Goal: Task Accomplishment & Management: Manage account settings

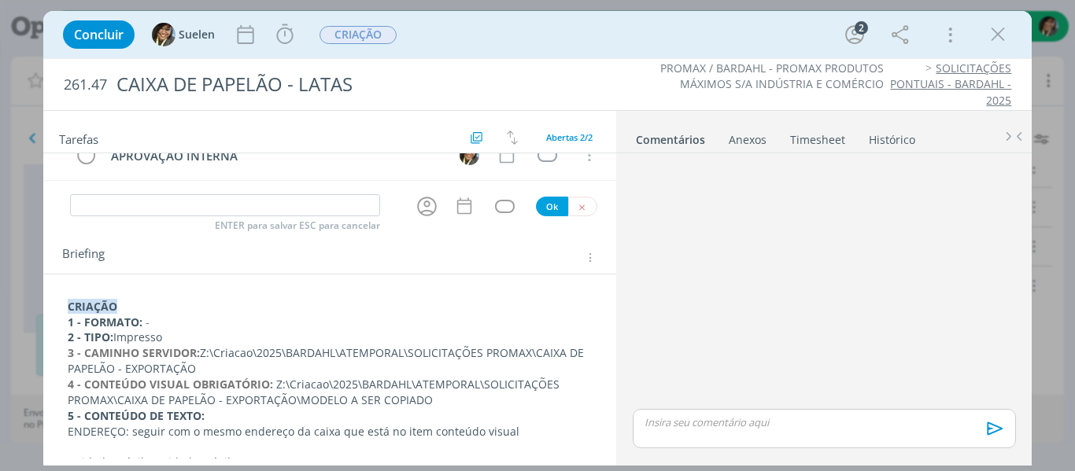
scroll to position [157, 0]
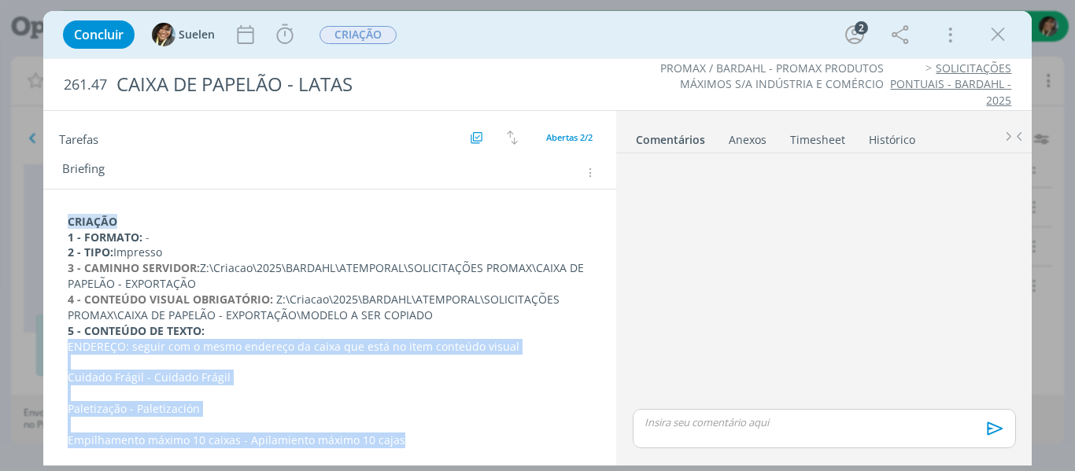
drag, startPoint x: 438, startPoint y: 444, endPoint x: 52, endPoint y: 342, distance: 399.4
click at [52, 342] on div "CRIAÇÃO 1 - FORMATO: - 2 - TIPO: Impresso 3 - CAMINHO SERVIDOR: Z:\Criacao\2025…" at bounding box center [330, 434] width 574 height 489
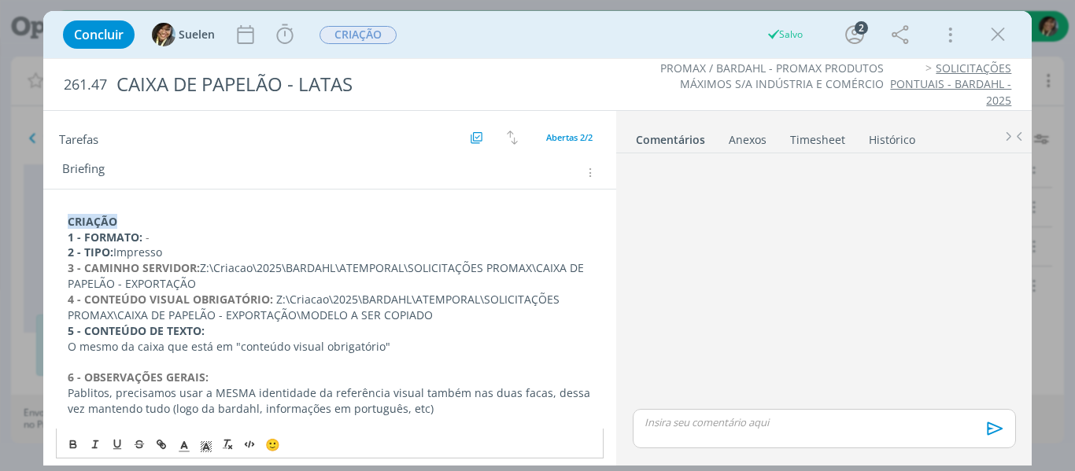
click at [445, 415] on p "Pablitos, precisamos usar a MESMA identidade da referência visual também nas du…" at bounding box center [330, 401] width 525 height 31
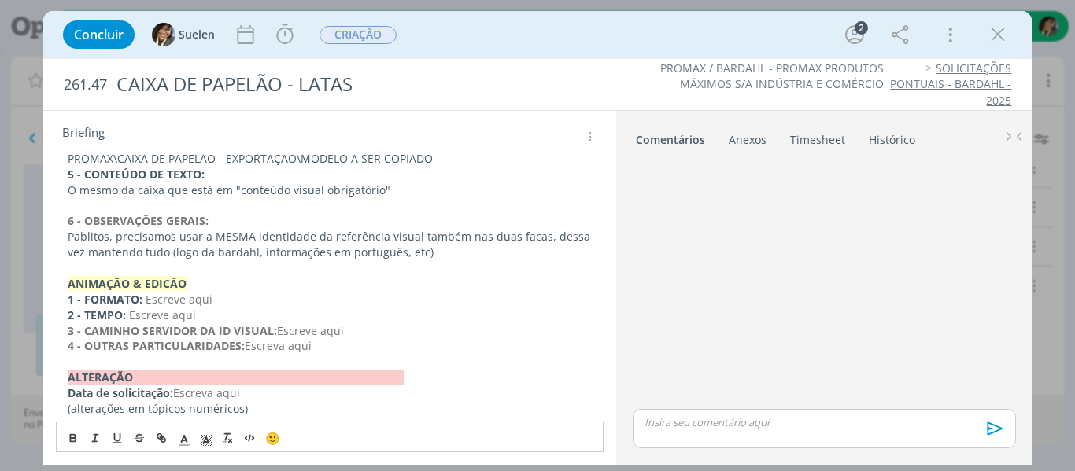
click at [399, 336] on p "3 - CAMINHO SERVIDOR DA ID VISUAL: Escreve aqui" at bounding box center [330, 331] width 525 height 16
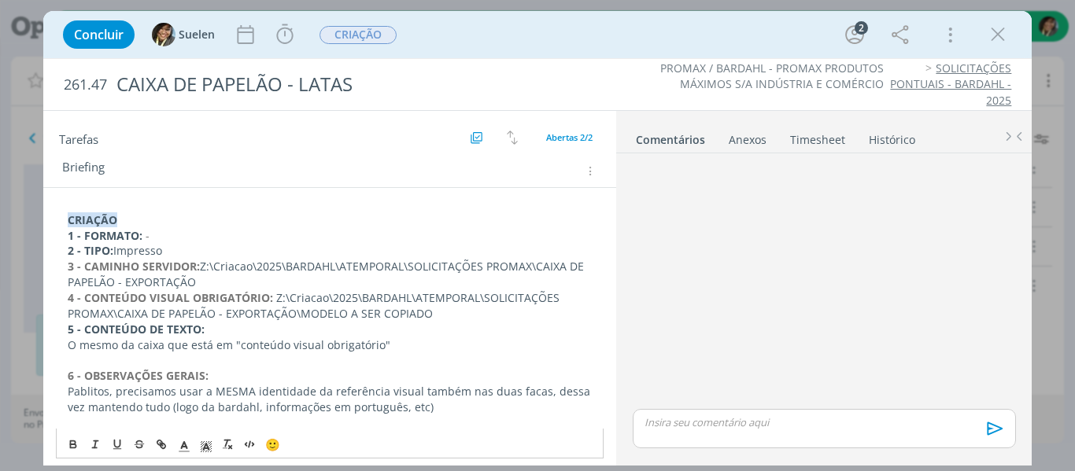
scroll to position [0, 0]
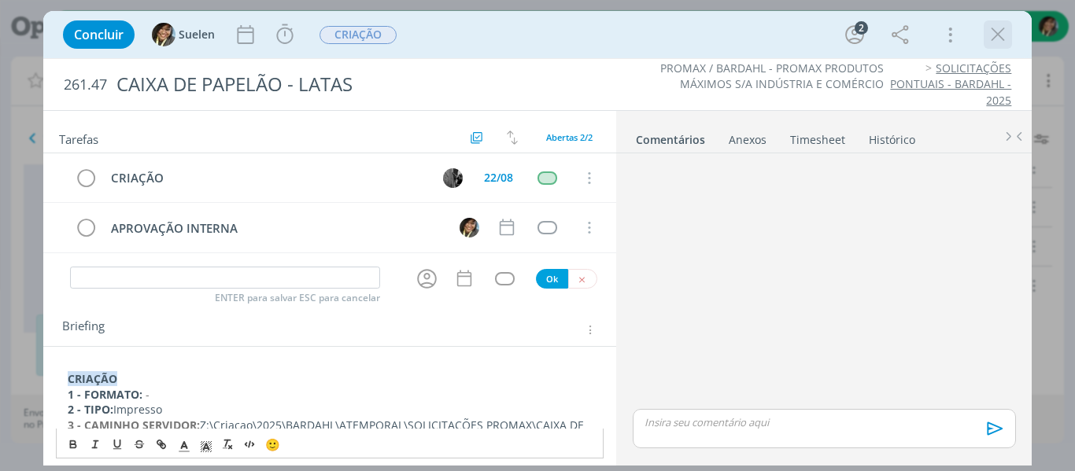
click at [1009, 35] on button "dialog" at bounding box center [998, 35] width 24 height 24
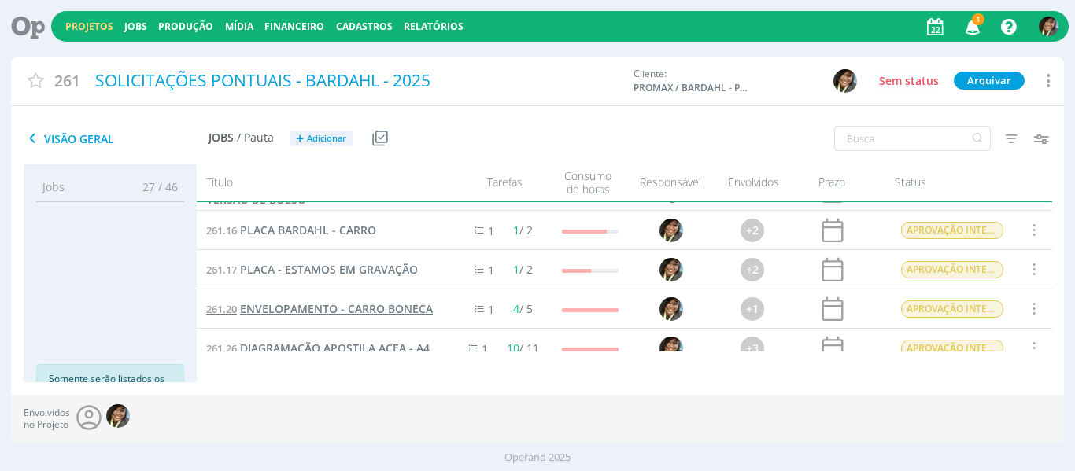
scroll to position [157, 0]
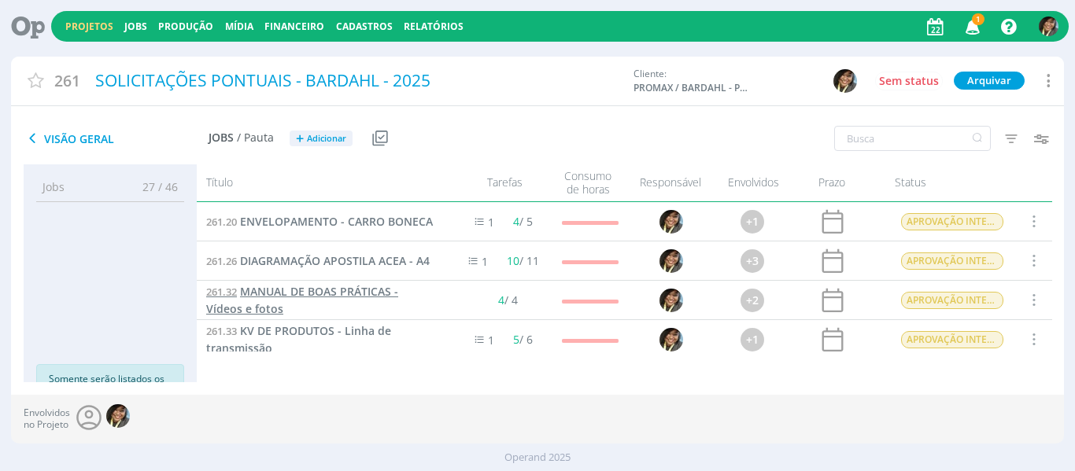
click at [342, 297] on span "MANUAL DE BOAS PRÁTICAS - Vídeos e fotos" at bounding box center [302, 300] width 192 height 32
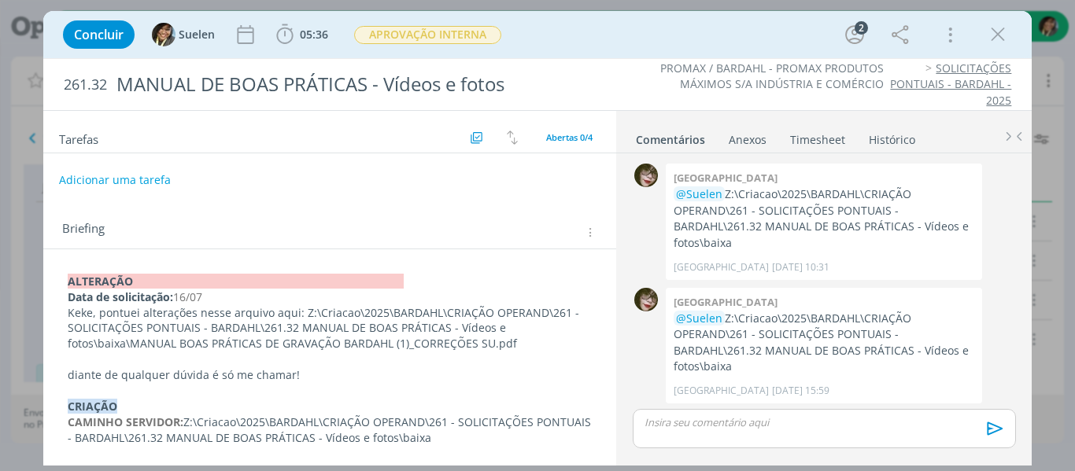
scroll to position [2, 0]
click at [430, 34] on span "APROVAÇÃO INTERNA" at bounding box center [427, 35] width 147 height 18
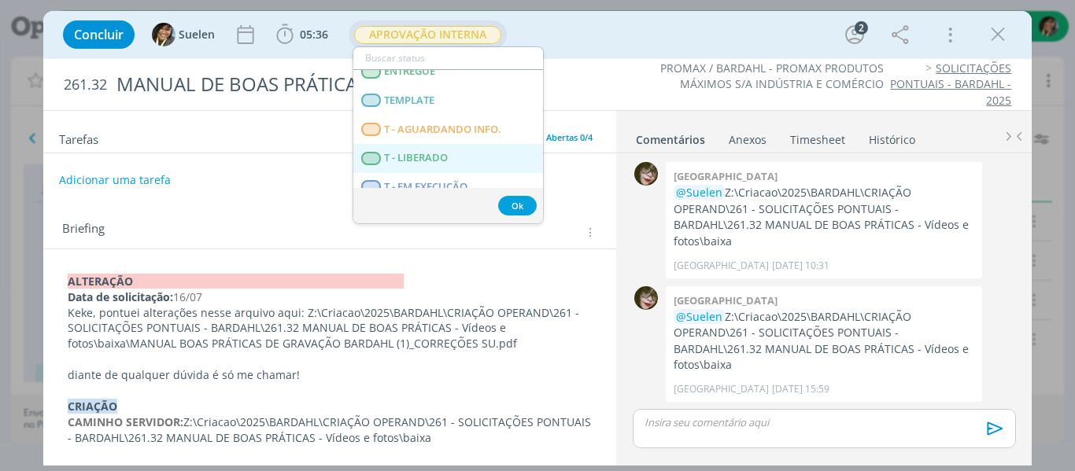
scroll to position [293, 0]
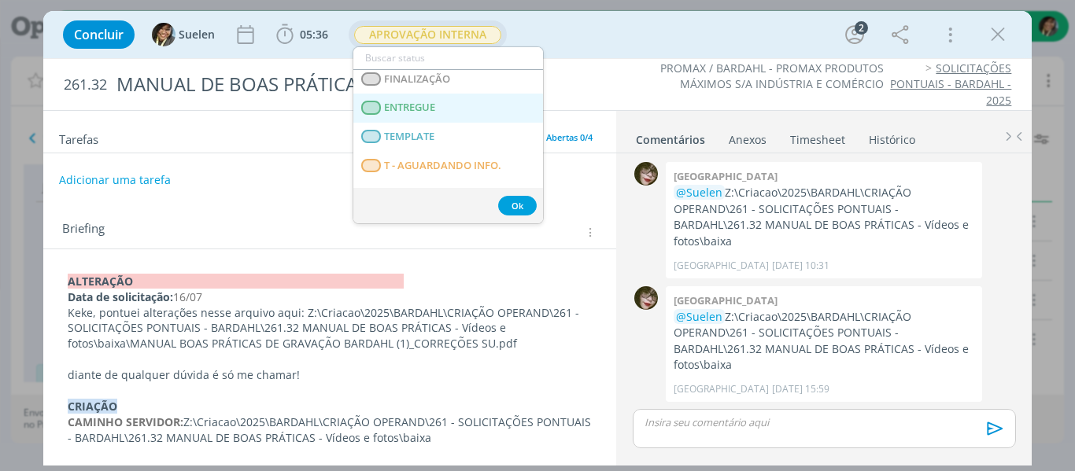
click at [422, 111] on span "ENTREGUE" at bounding box center [409, 107] width 51 height 13
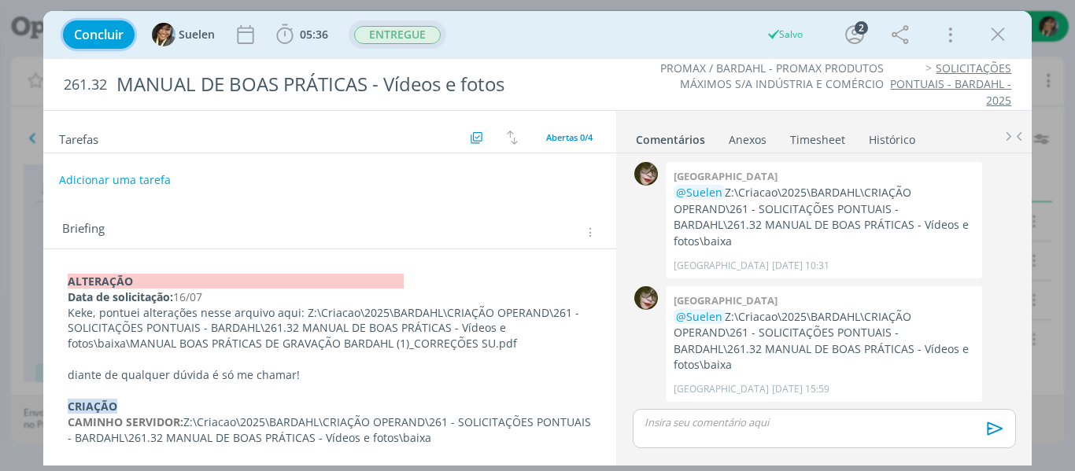
click at [99, 36] on span "Concluir" at bounding box center [99, 34] width 50 height 13
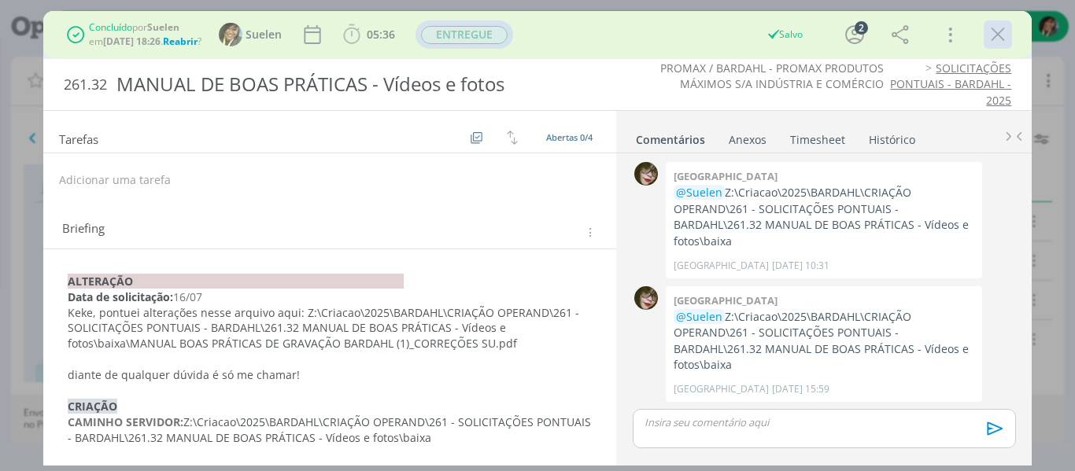
click at [1005, 35] on icon "dialog" at bounding box center [998, 35] width 24 height 24
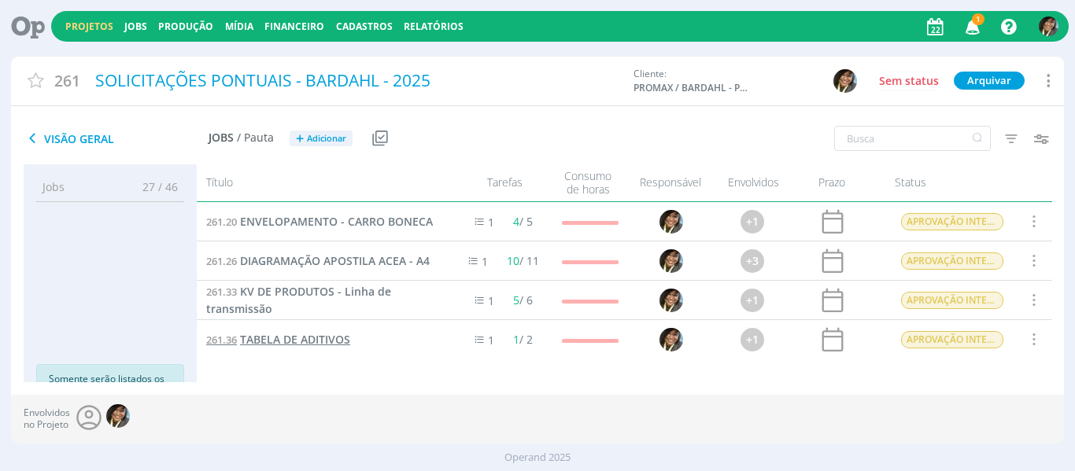
click at [312, 336] on span "TABELA DE ADITIVOS" at bounding box center [295, 339] width 110 height 15
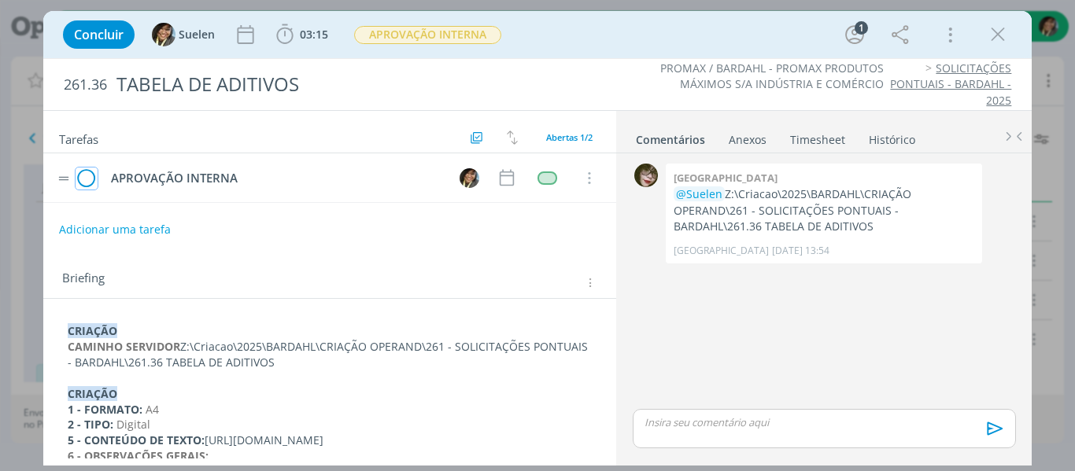
drag, startPoint x: 84, startPoint y: 178, endPoint x: 397, endPoint y: 43, distance: 340.8
click at [86, 178] on icon "dialog" at bounding box center [87, 179] width 22 height 24
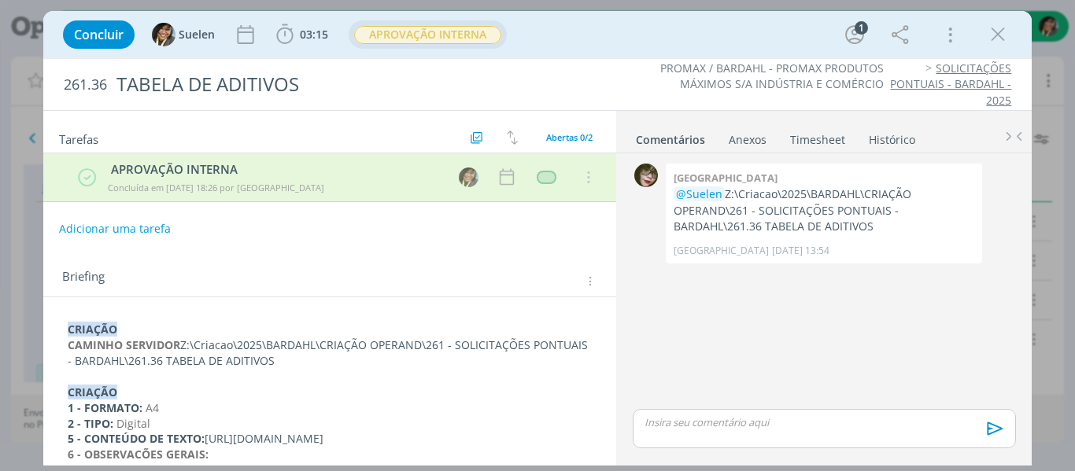
click at [408, 37] on span "APROVAÇÃO INTERNA" at bounding box center [427, 35] width 147 height 18
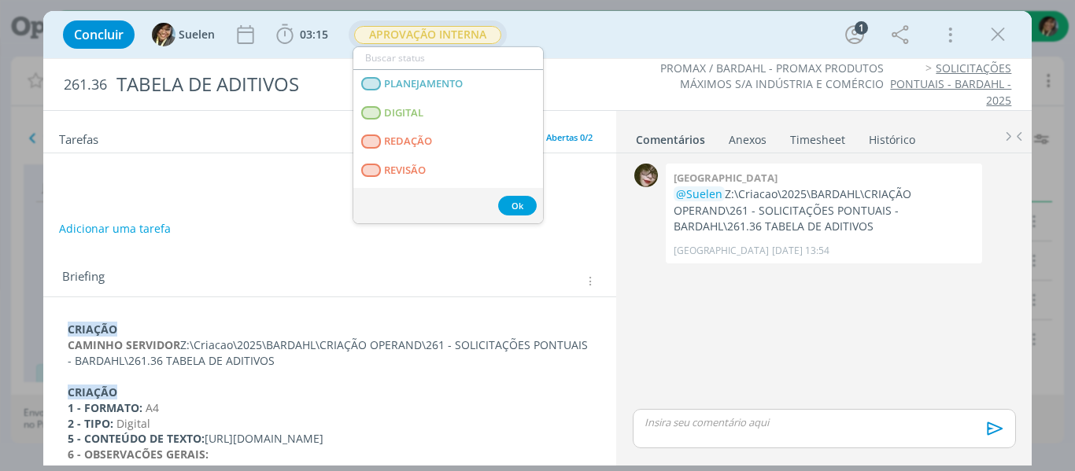
scroll to position [236, 0]
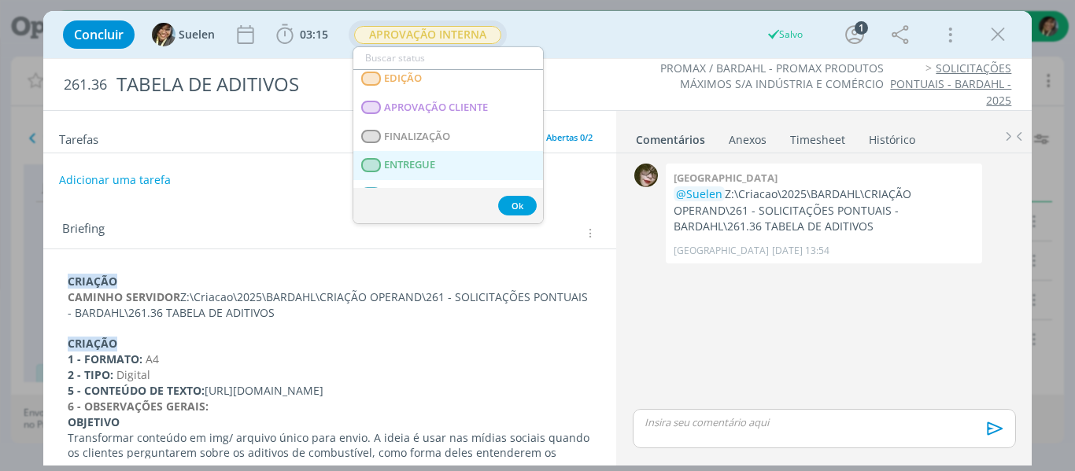
click at [430, 164] on span "ENTREGUE" at bounding box center [409, 165] width 51 height 13
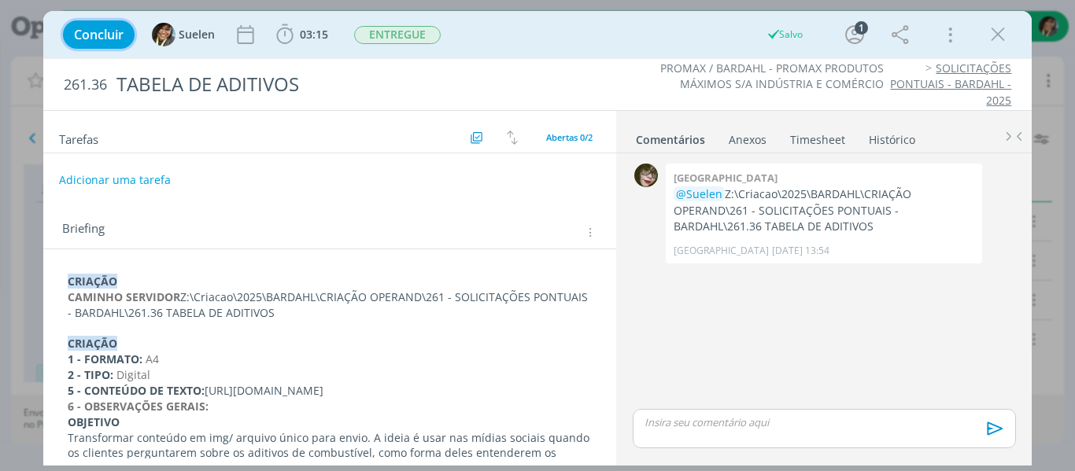
click at [104, 38] on span "Concluir" at bounding box center [99, 34] width 50 height 13
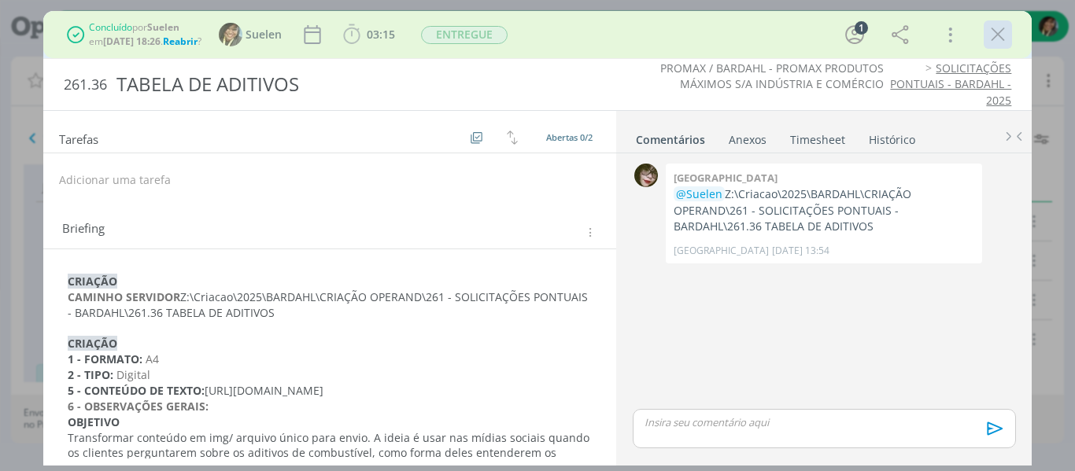
click at [1005, 37] on icon "dialog" at bounding box center [998, 35] width 24 height 24
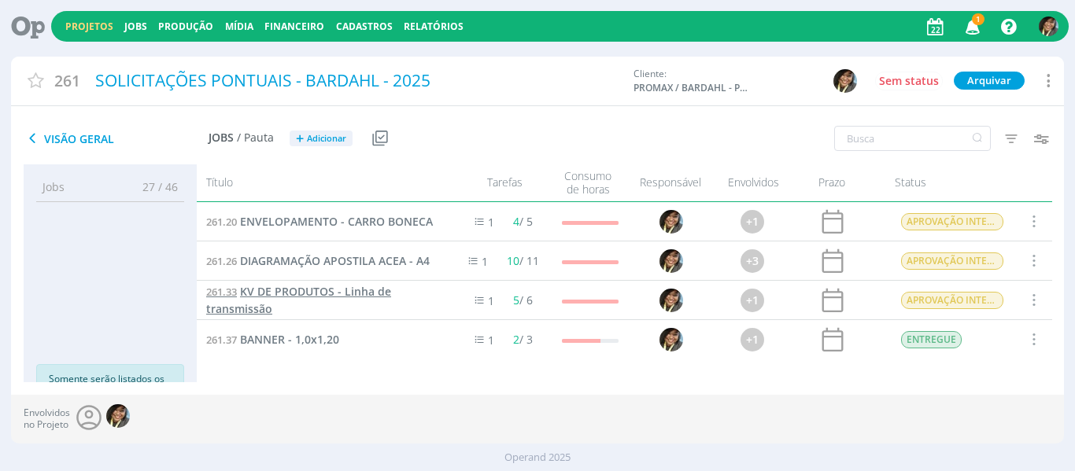
click at [304, 299] on link "261.33 KV DE PRODUTOS - Linha de transmissão" at bounding box center [321, 300] width 231 height 34
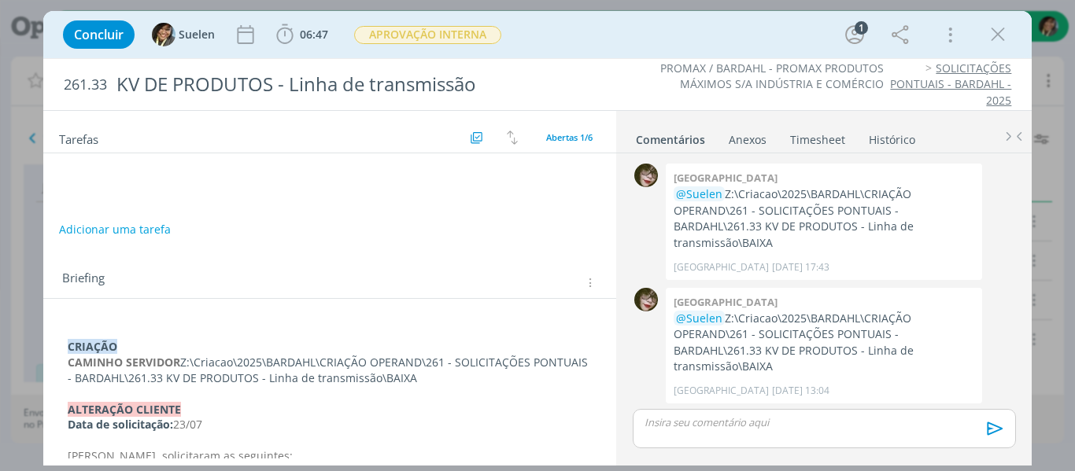
scroll to position [249, 0]
click at [88, 183] on icon "dialog" at bounding box center [87, 179] width 22 height 24
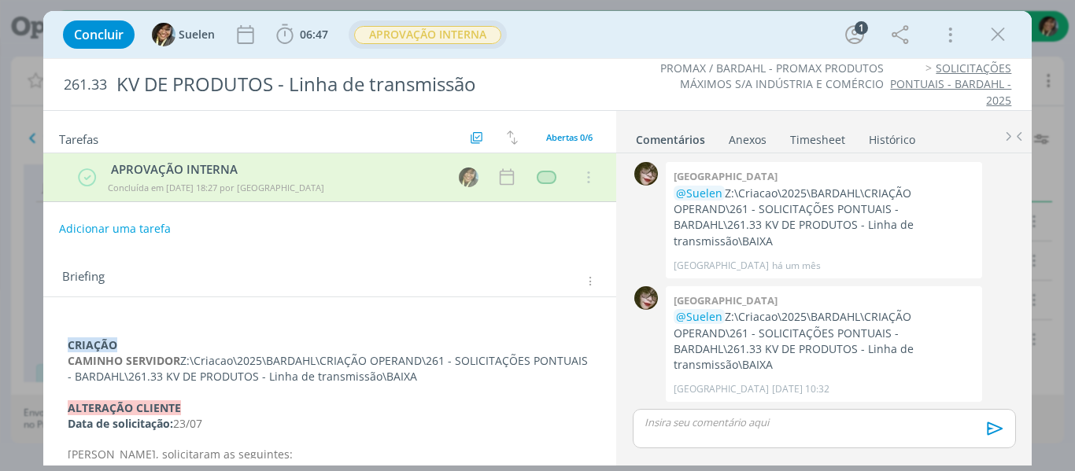
click at [417, 28] on span "APROVAÇÃO INTERNA" at bounding box center [427, 35] width 147 height 18
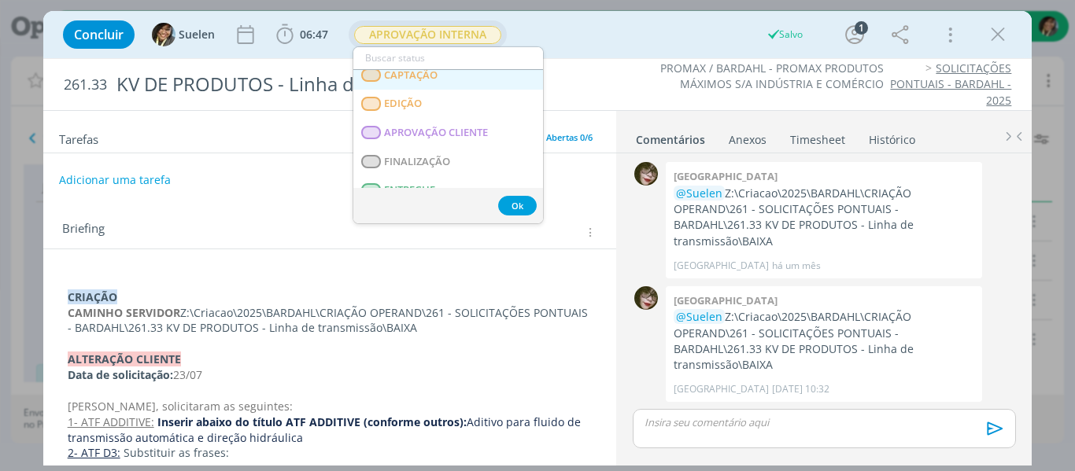
scroll to position [236, 0]
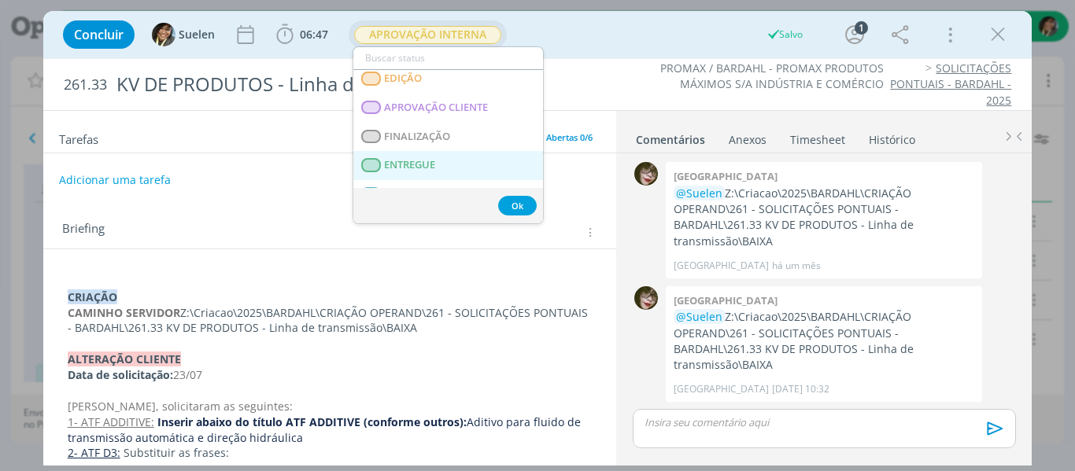
click at [399, 166] on span "ENTREGUE" at bounding box center [409, 165] width 51 height 13
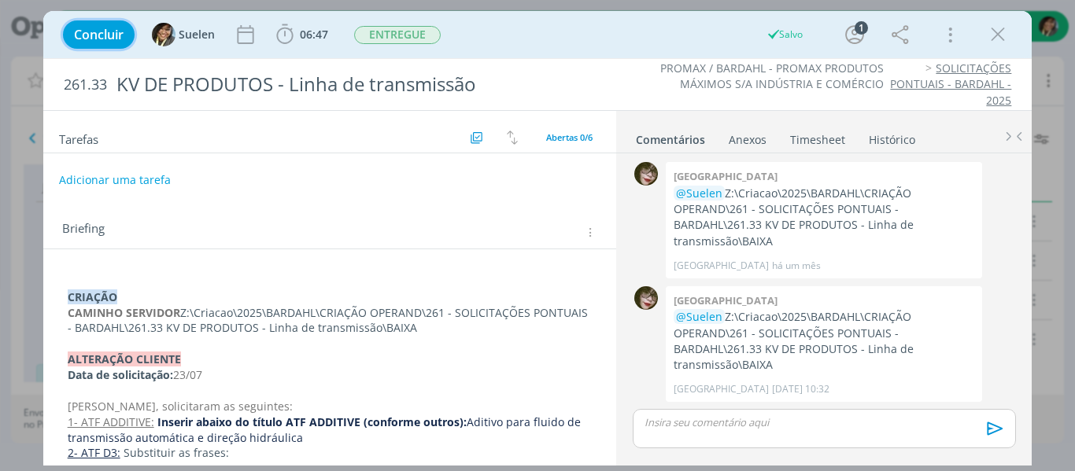
click at [115, 31] on span "Concluir" at bounding box center [99, 34] width 50 height 13
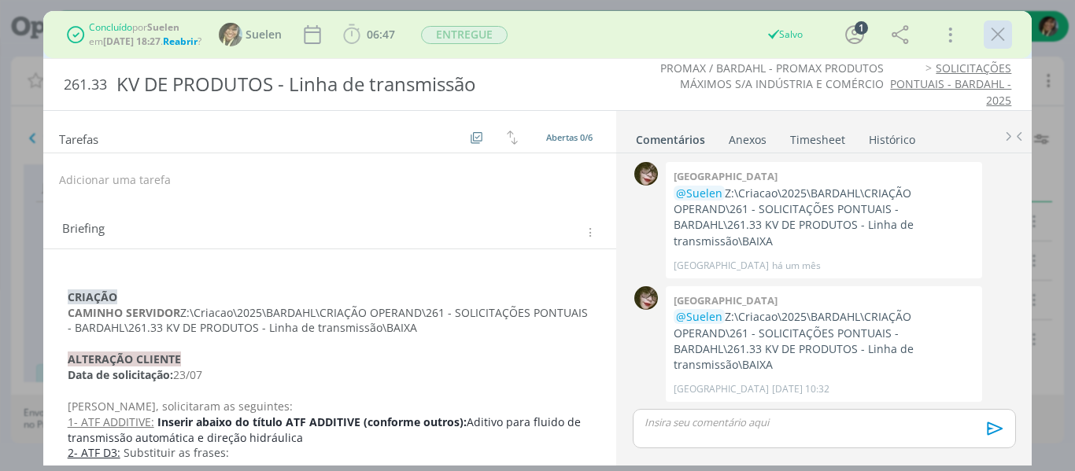
click at [998, 36] on icon "dialog" at bounding box center [998, 35] width 24 height 24
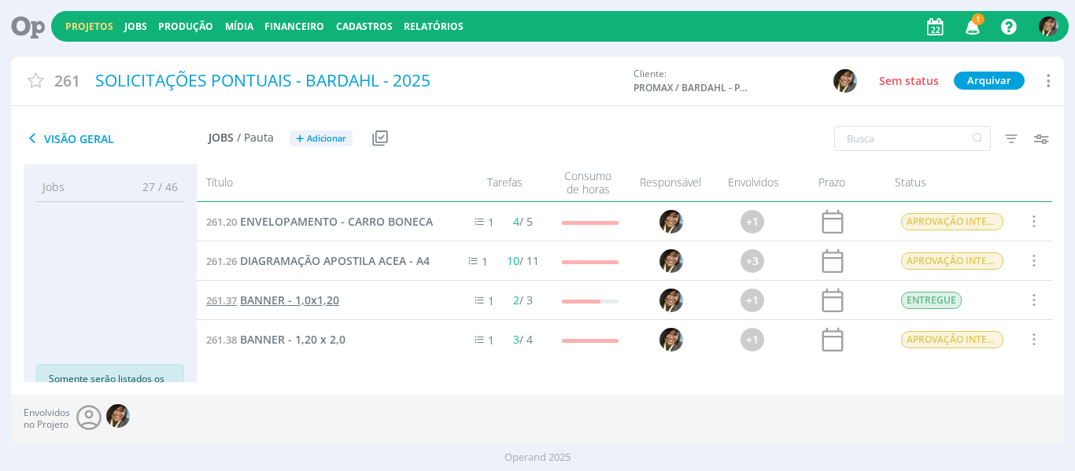
click at [311, 293] on span "BANNER - 1,0x1,20" at bounding box center [289, 300] width 99 height 15
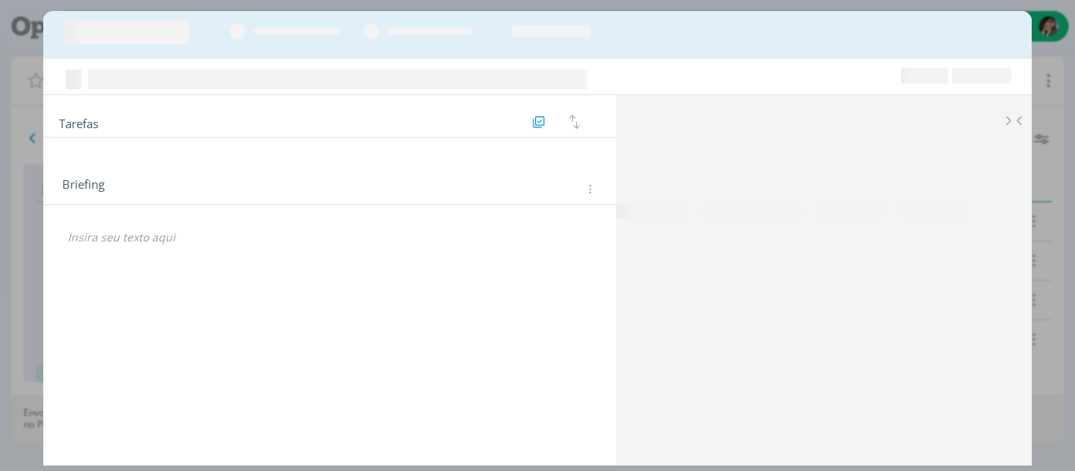
scroll to position [236, 0]
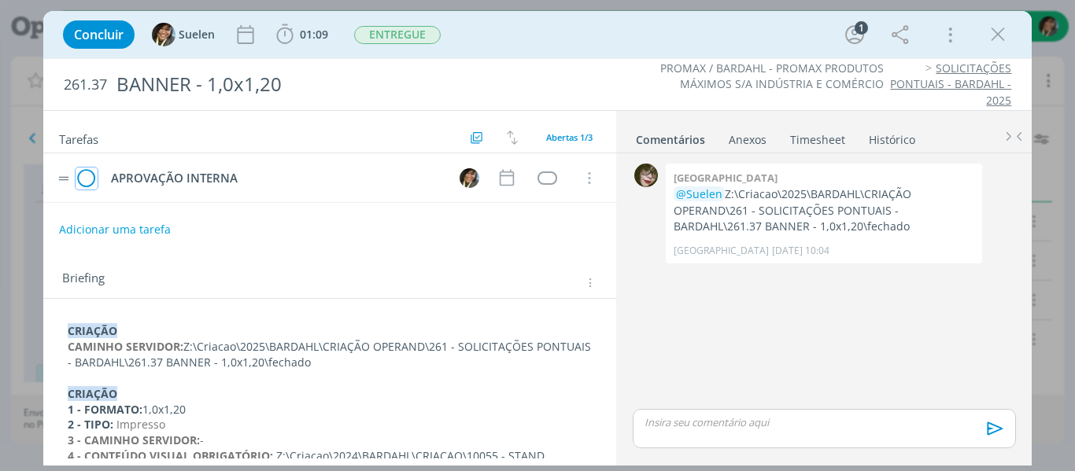
click at [87, 186] on icon "dialog" at bounding box center [87, 179] width 22 height 24
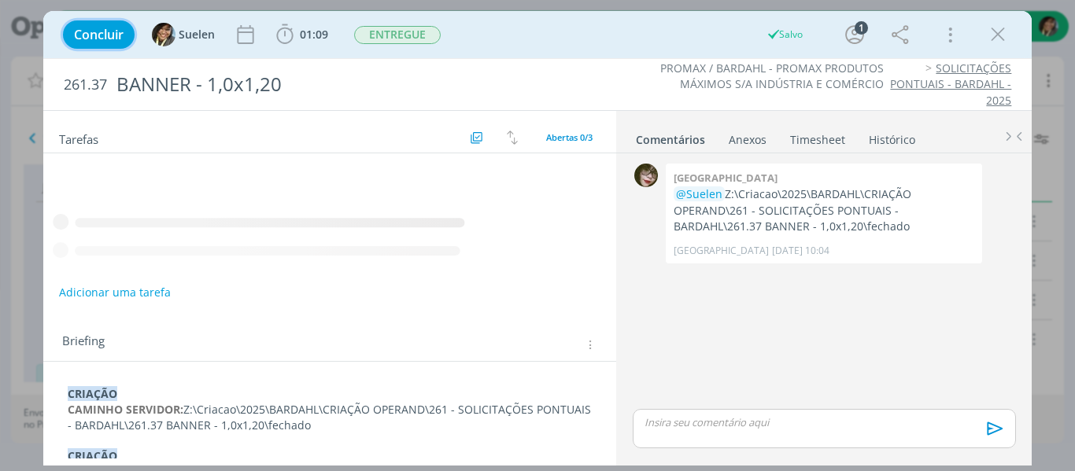
click at [95, 46] on button "Concluir" at bounding box center [99, 34] width 72 height 28
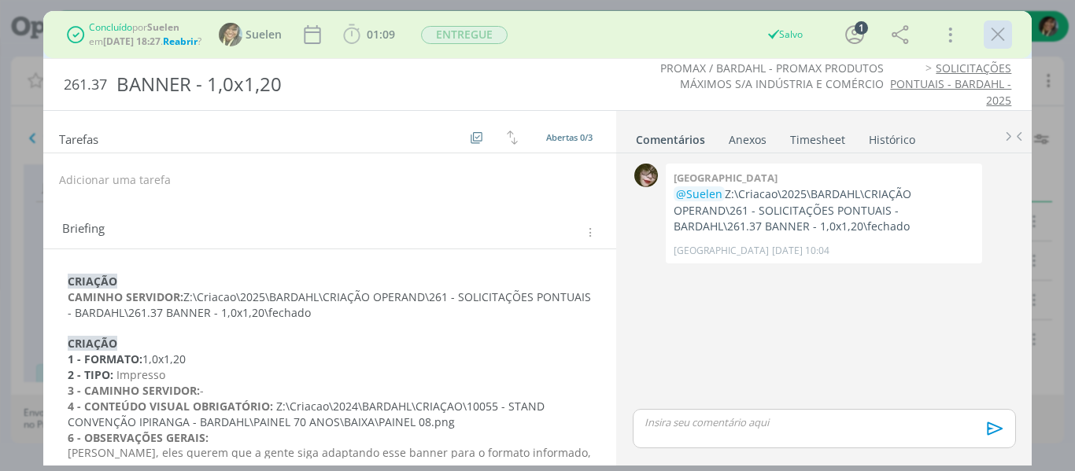
click at [1005, 36] on icon "dialog" at bounding box center [998, 35] width 24 height 24
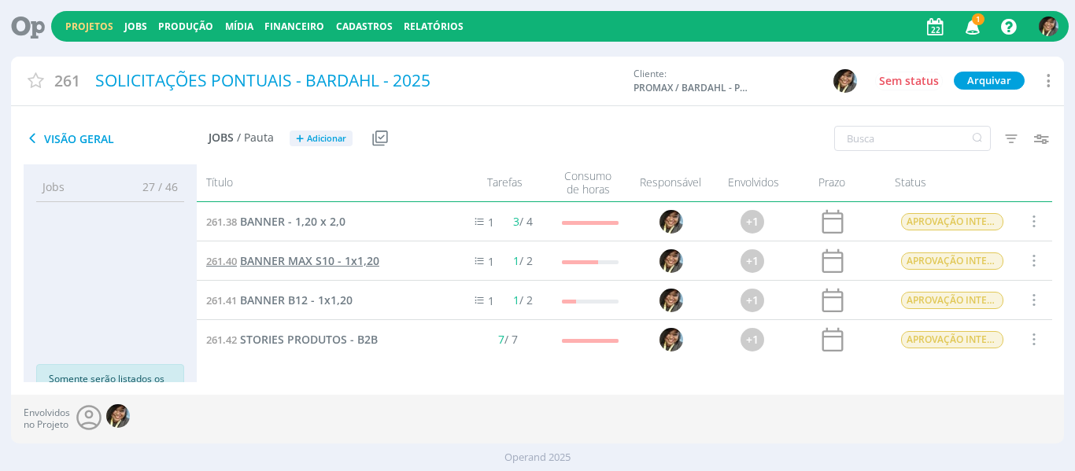
click at [319, 263] on span "BANNER MAX S10 - 1x1,20" at bounding box center [309, 260] width 139 height 15
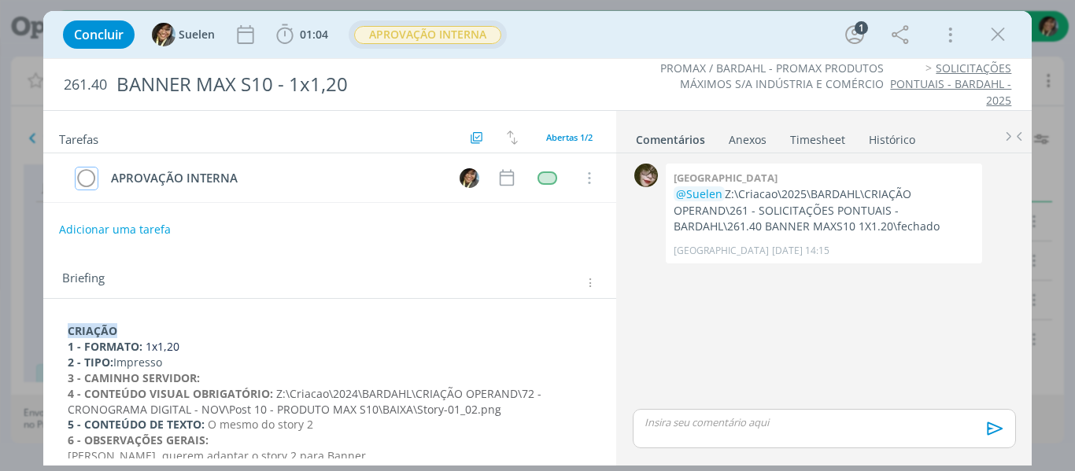
drag, startPoint x: 87, startPoint y: 182, endPoint x: 364, endPoint y: 40, distance: 311.7
click at [87, 182] on icon "dialog" at bounding box center [87, 179] width 22 height 24
click at [410, 41] on span "APROVAÇÃO INTERNA" at bounding box center [427, 35] width 147 height 18
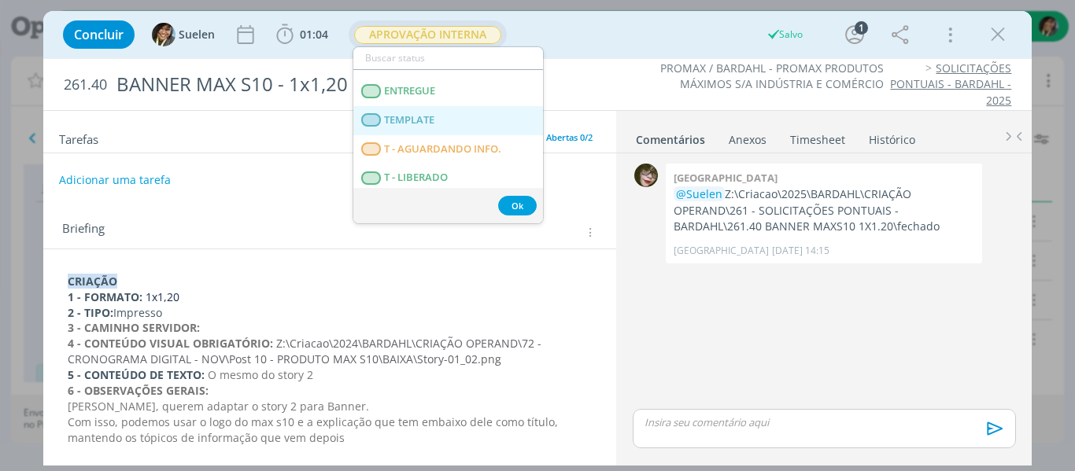
scroll to position [315, 0]
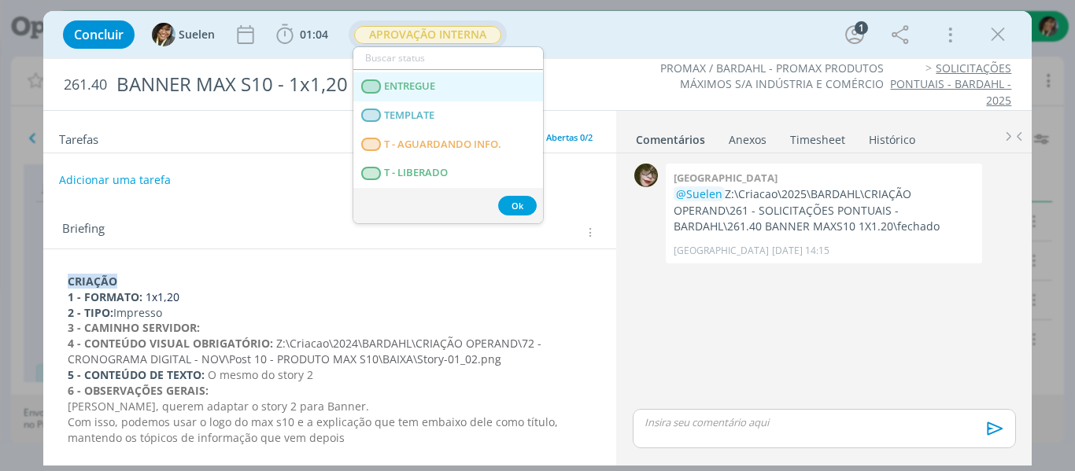
click at [411, 86] on span "ENTREGUE" at bounding box center [409, 86] width 51 height 13
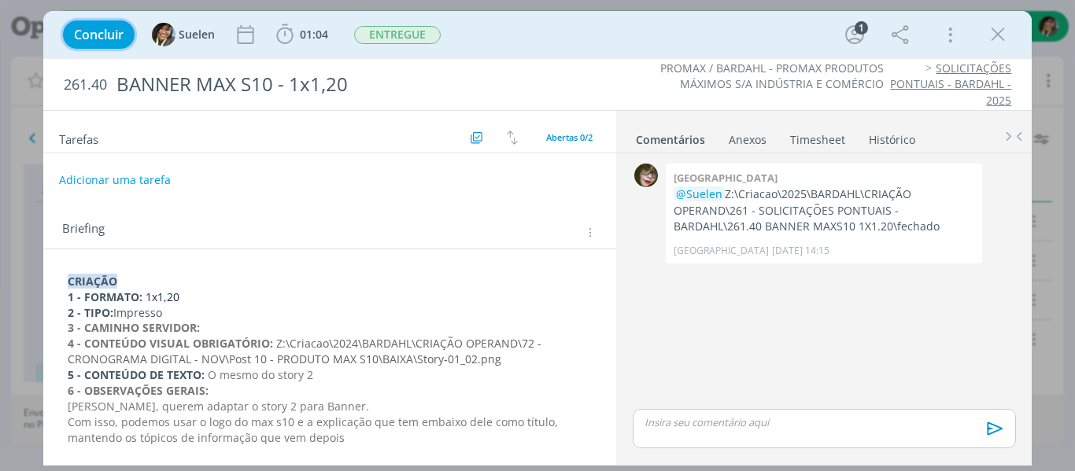
click at [107, 29] on span "Concluir" at bounding box center [99, 34] width 50 height 13
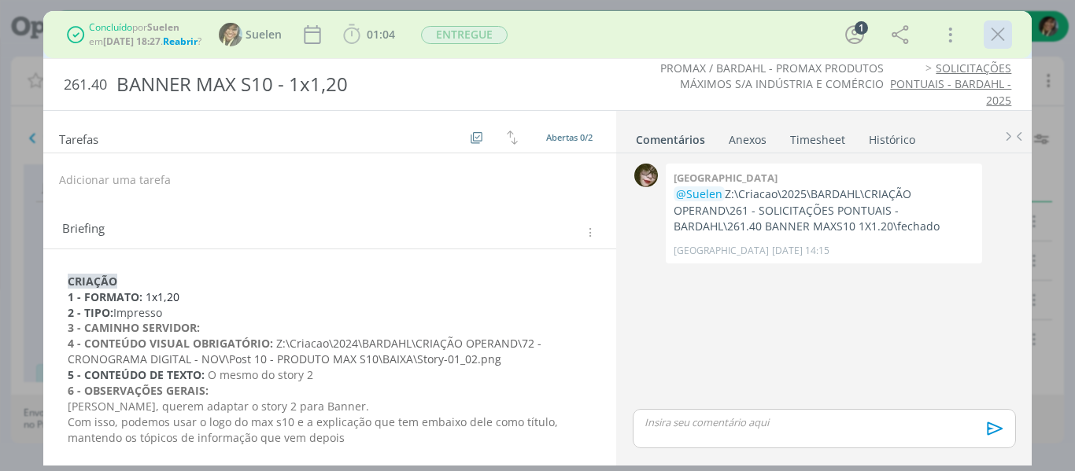
click at [1006, 33] on icon "dialog" at bounding box center [998, 35] width 24 height 24
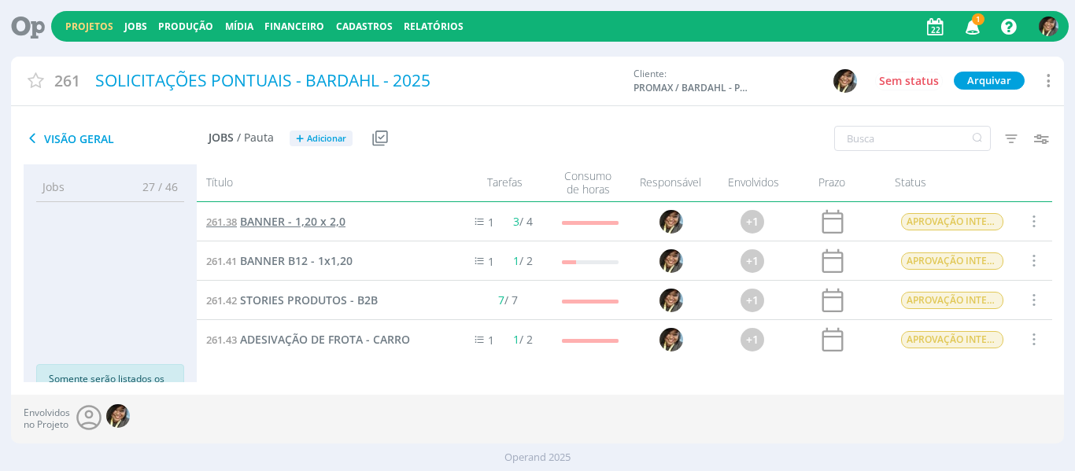
click at [308, 220] on span "BANNER - 1,20 x 2,0" at bounding box center [292, 221] width 105 height 15
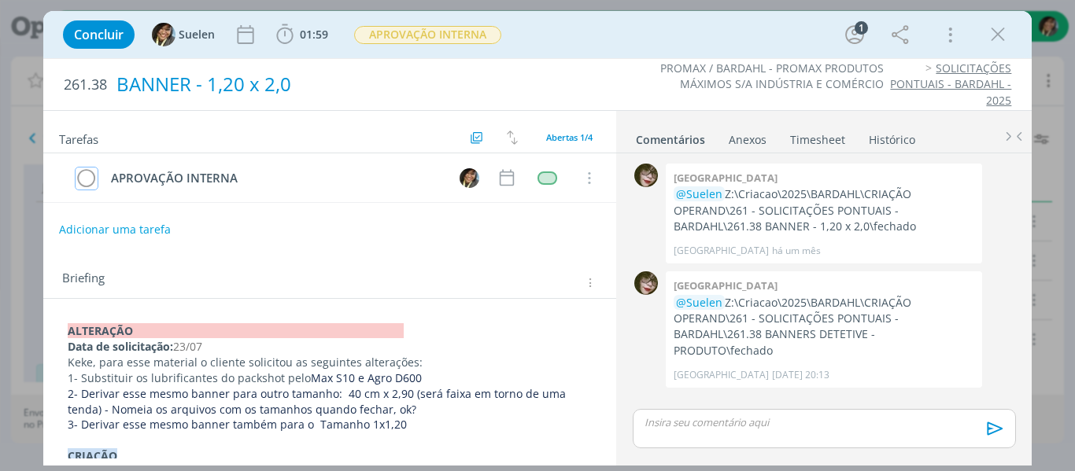
drag, startPoint x: 89, startPoint y: 179, endPoint x: 494, endPoint y: 76, distance: 418.1
click at [93, 179] on icon "dialog" at bounding box center [87, 179] width 22 height 24
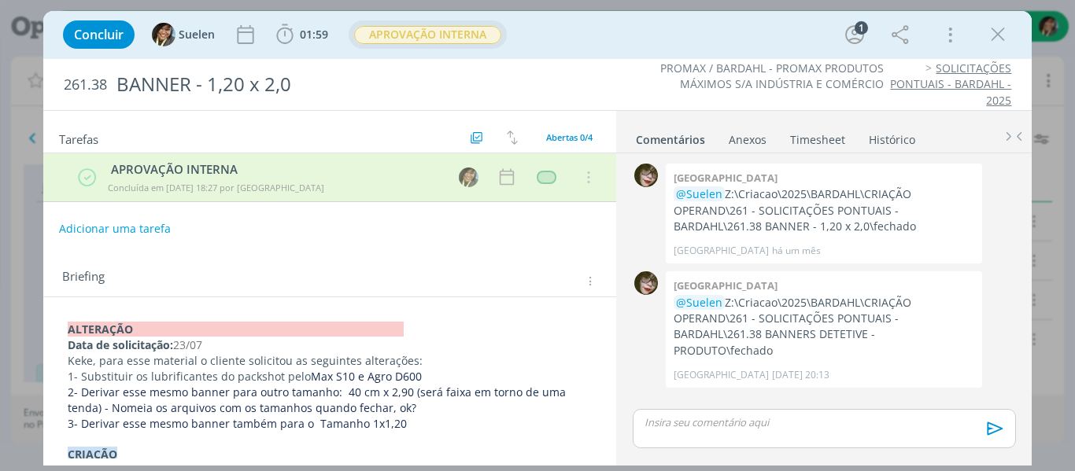
click at [457, 41] on span "APROVAÇÃO INTERNA" at bounding box center [427, 35] width 147 height 18
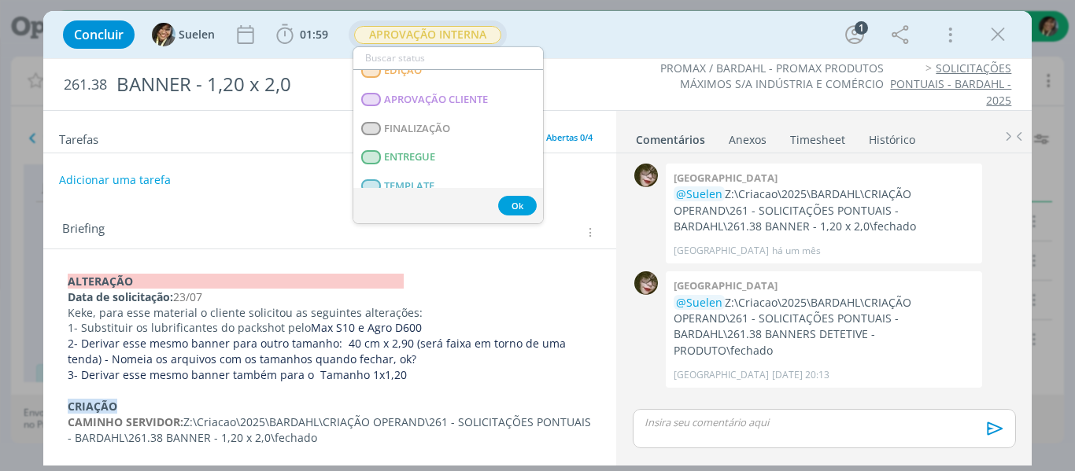
scroll to position [315, 0]
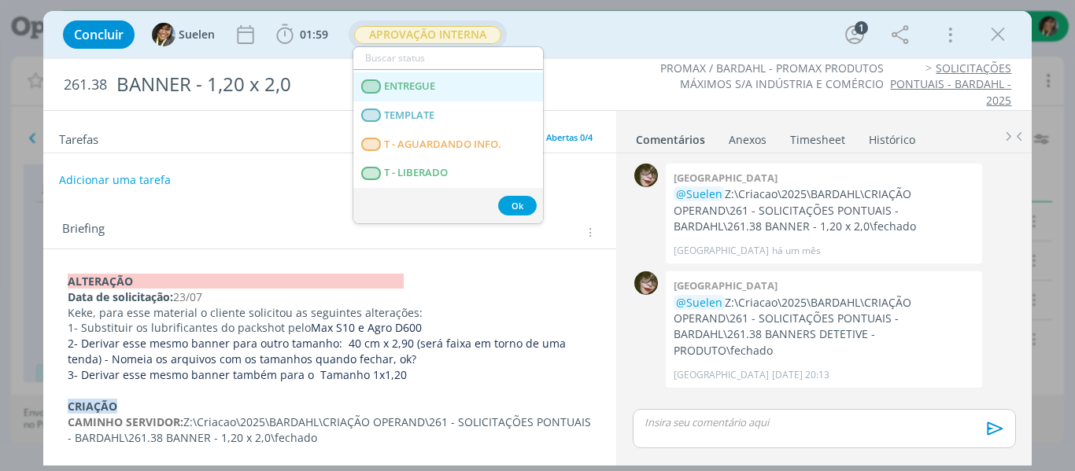
click at [429, 88] on span "ENTREGUE" at bounding box center [409, 86] width 51 height 13
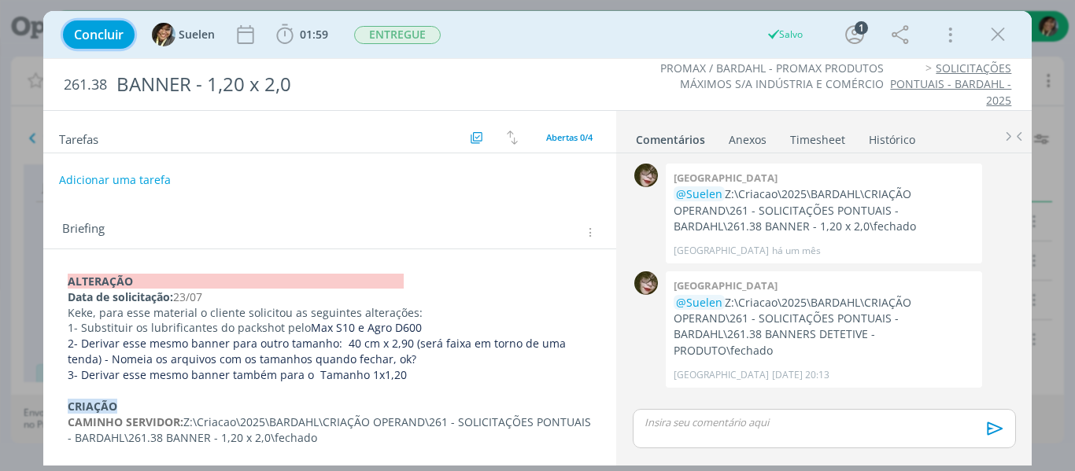
click at [102, 31] on span "Concluir" at bounding box center [99, 34] width 50 height 13
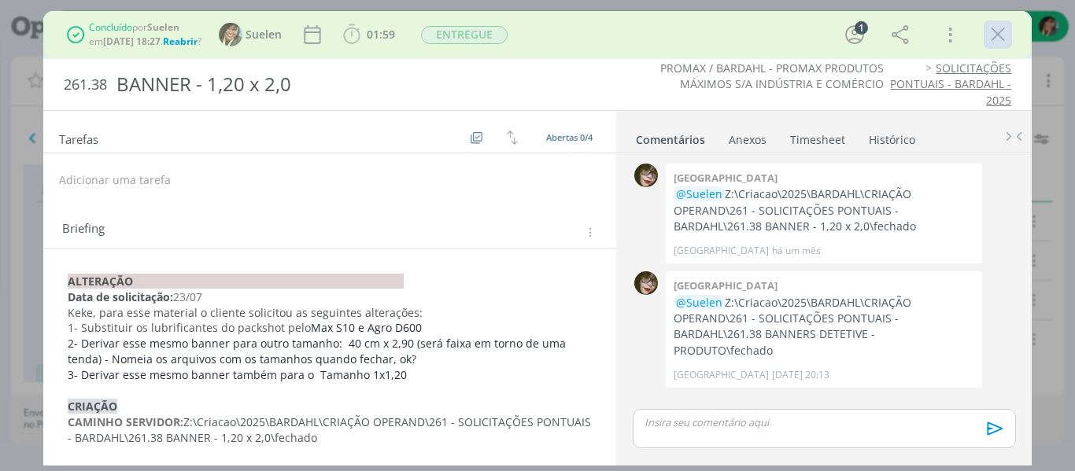
click at [1008, 32] on icon "dialog" at bounding box center [998, 35] width 24 height 24
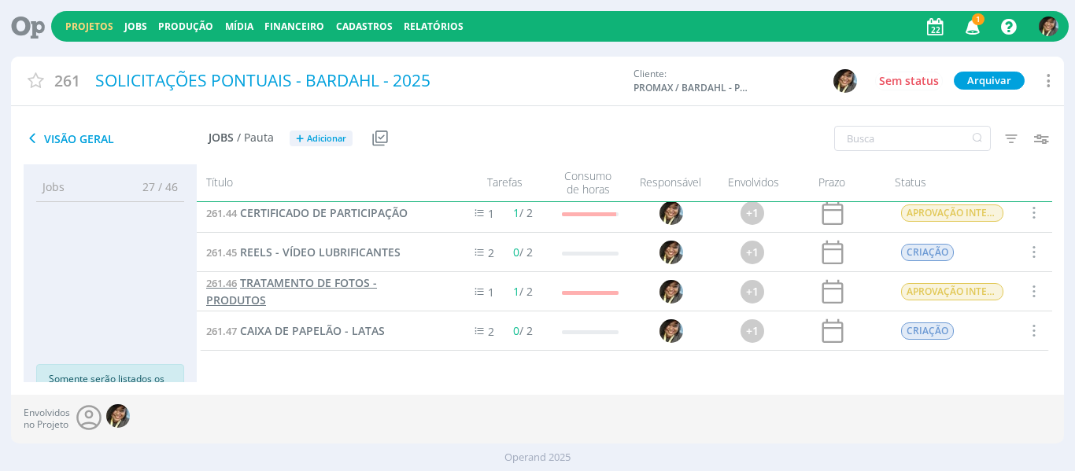
scroll to position [362, 0]
click at [329, 139] on span "Adicionar" at bounding box center [326, 139] width 39 height 10
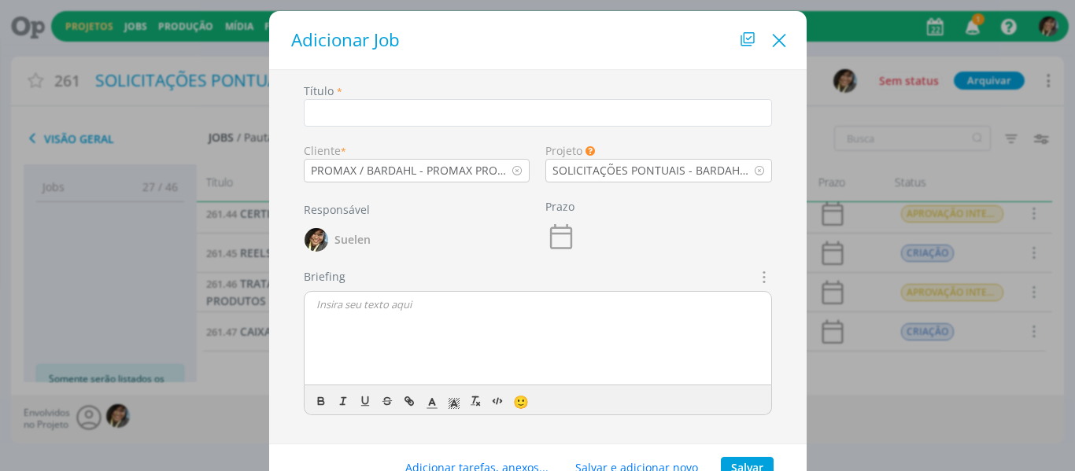
click at [778, 39] on icon "Close" at bounding box center [779, 41] width 24 height 24
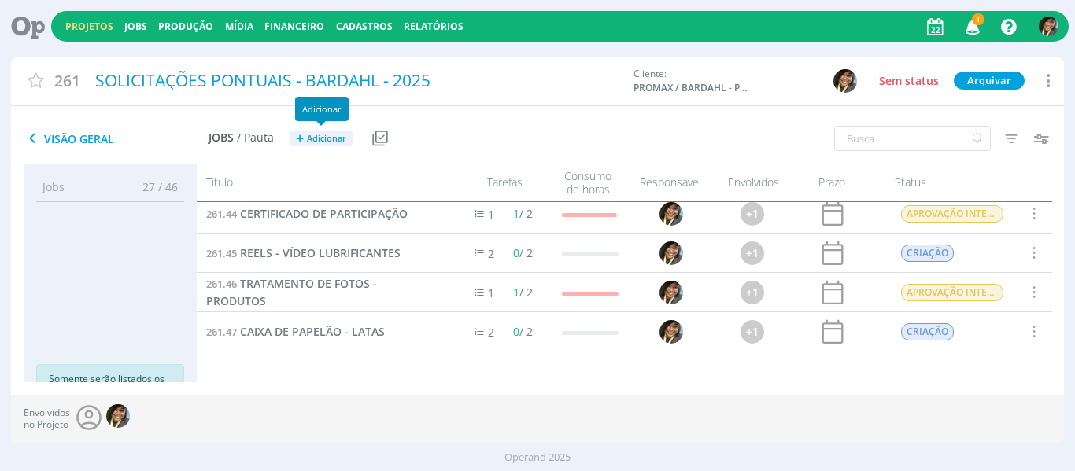
click at [336, 131] on button "+ Adicionar" at bounding box center [321, 139] width 63 height 17
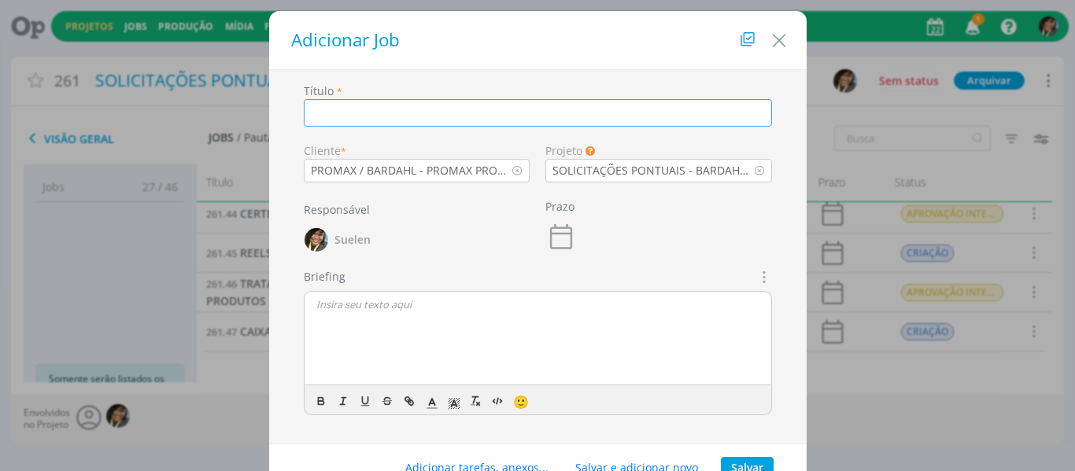
type input "v"
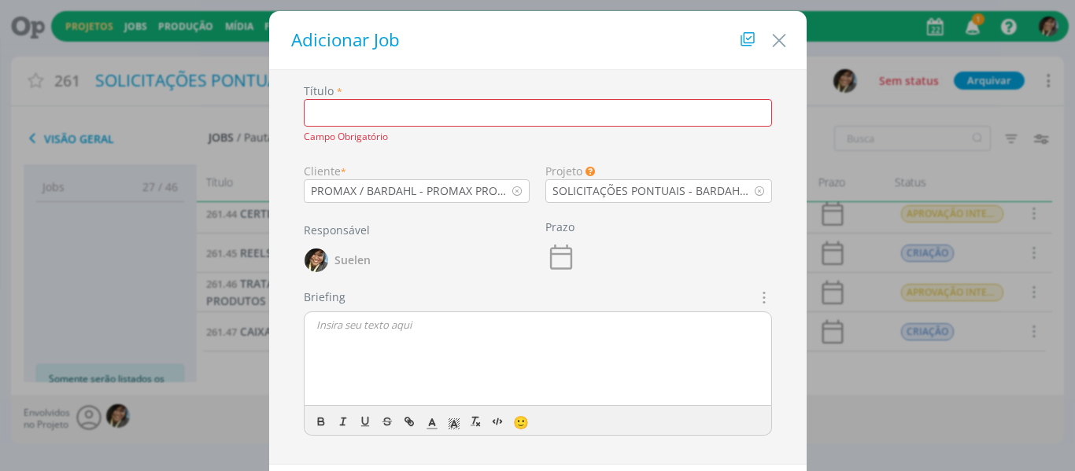
paste input "CIPAA | Comunicado sobre eleição"
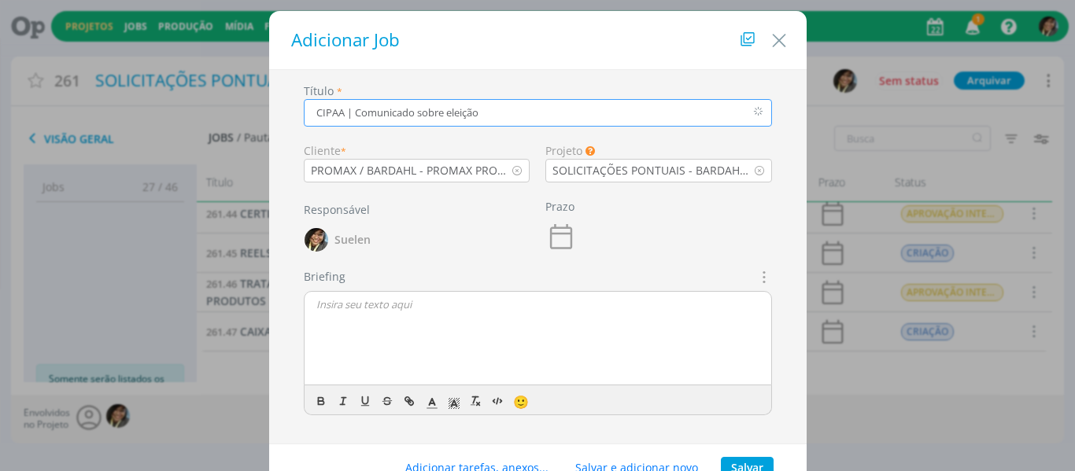
type input "CIPAA | Comunicado sobre eleição"
click at [634, 367] on div "dialog" at bounding box center [537, 339] width 467 height 94
drag, startPoint x: 758, startPoint y: 279, endPoint x: 718, endPoint y: 308, distance: 49.1
click at [757, 279] on icon "dialog" at bounding box center [762, 276] width 17 height 19
click at [761, 272] on icon "dialog" at bounding box center [762, 276] width 17 height 19
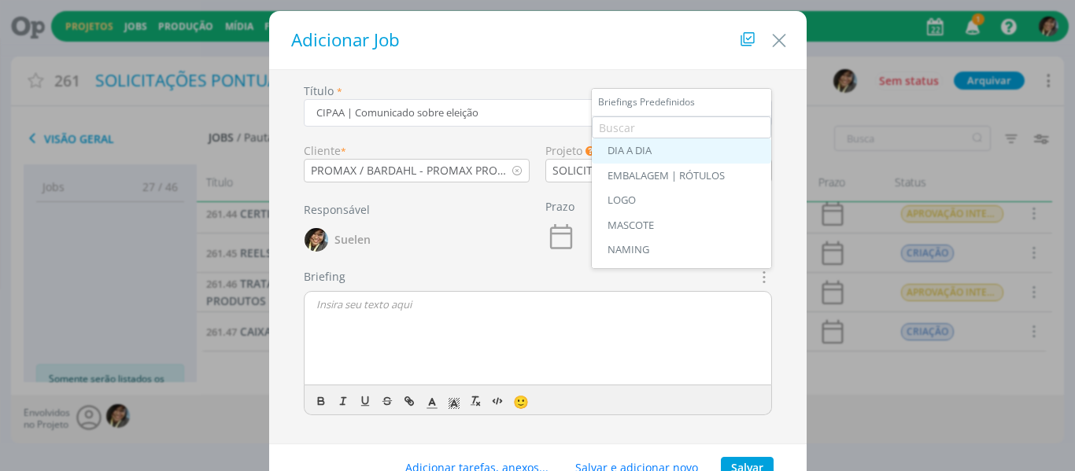
click at [644, 147] on div "DIA A DIA" at bounding box center [681, 151] width 148 height 13
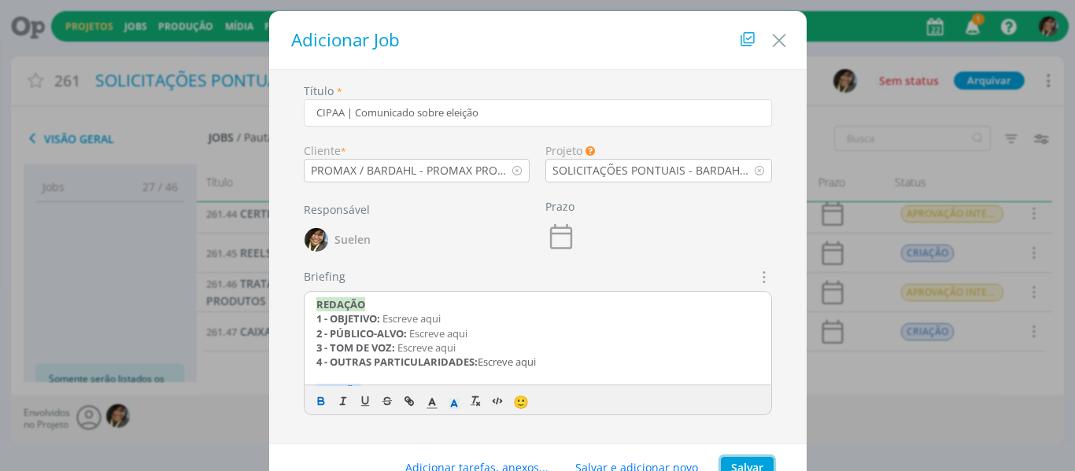
click at [749, 464] on button "Salvar" at bounding box center [747, 468] width 53 height 22
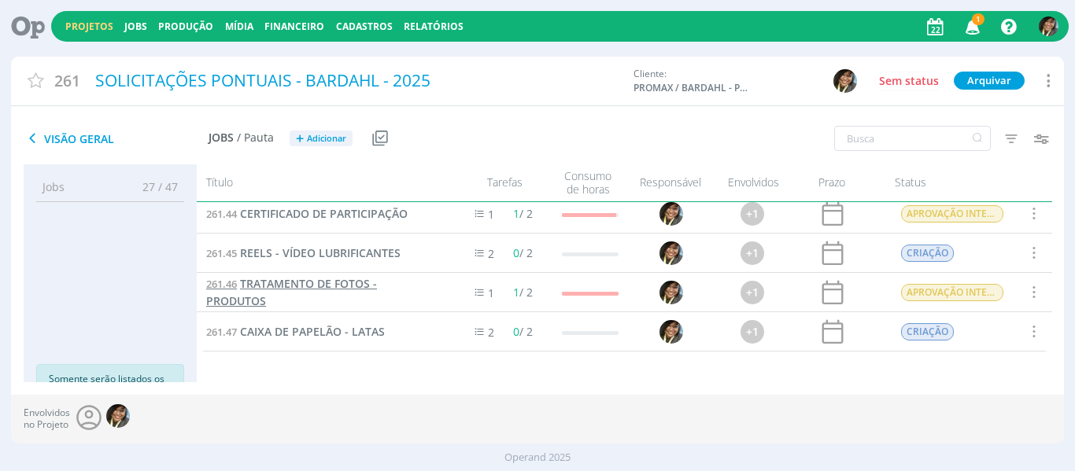
scroll to position [50, 0]
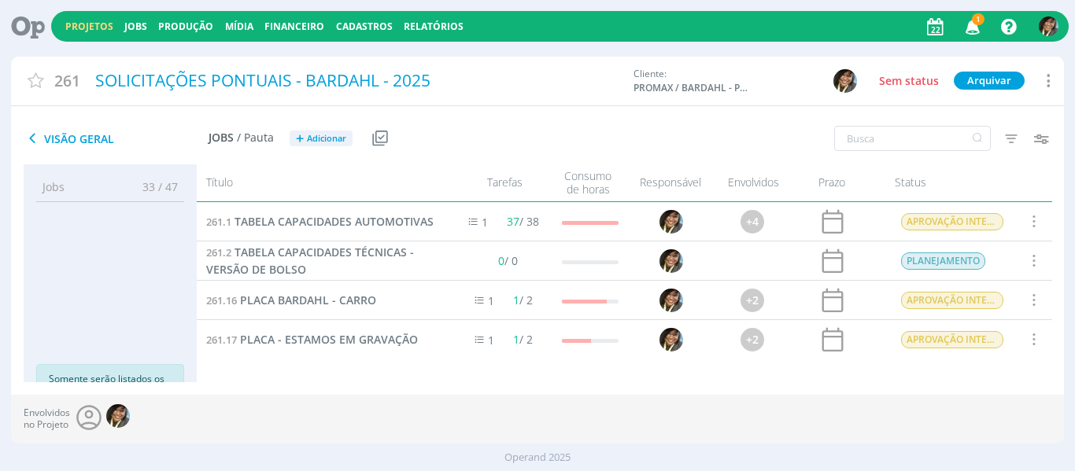
scroll to position [236, 0]
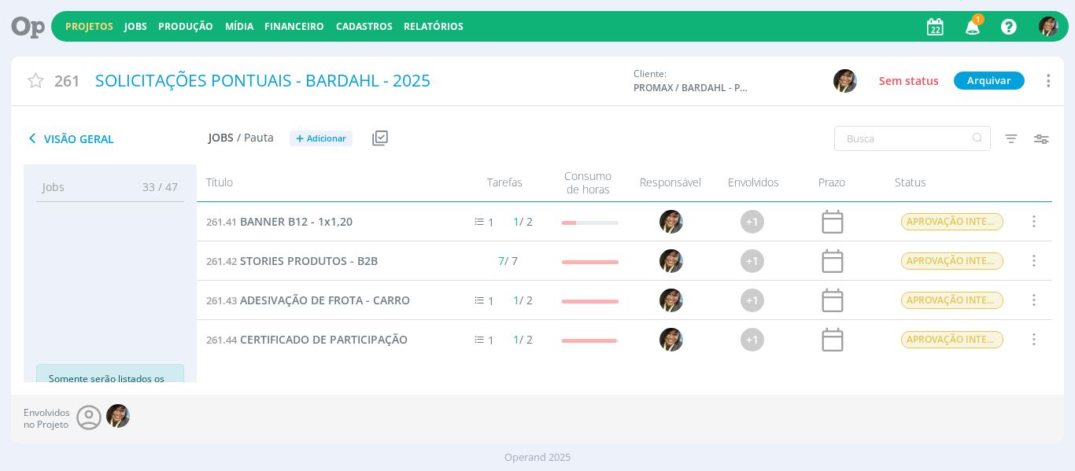
click at [975, 28] on icon "button" at bounding box center [973, 26] width 28 height 27
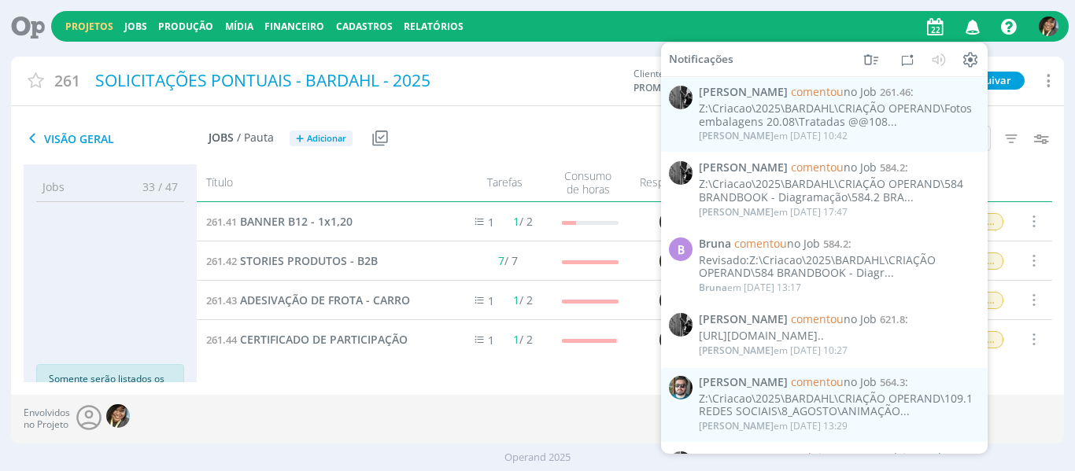
click at [427, 404] on div "Envolvidos no Projeto" at bounding box center [537, 419] width 1053 height 49
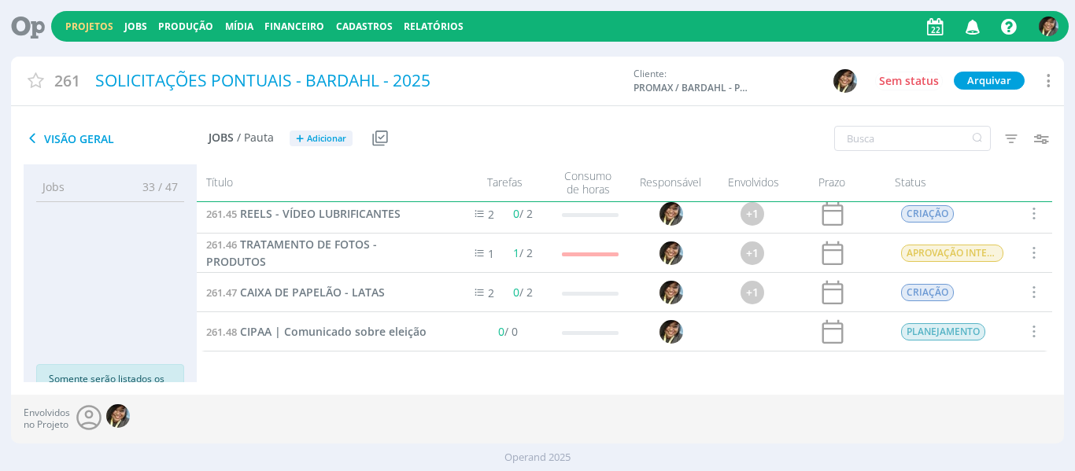
scroll to position [50, 0]
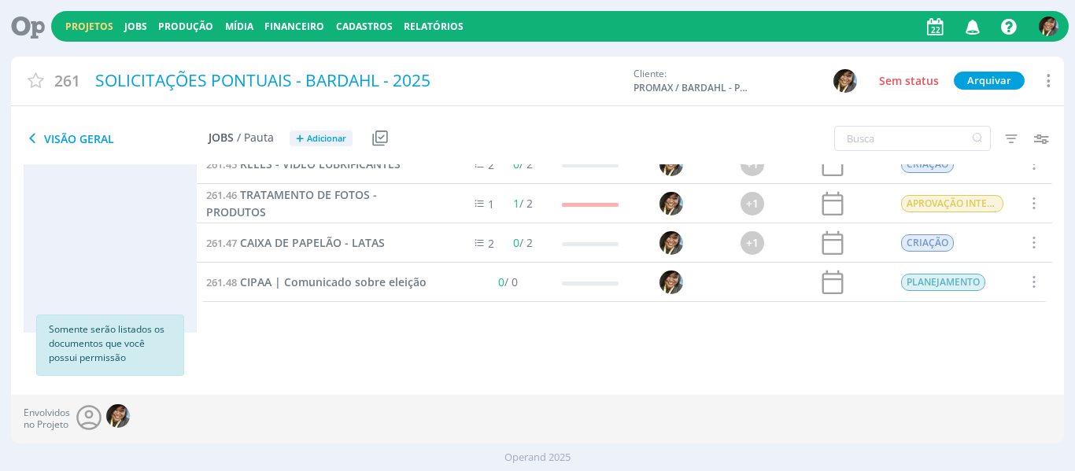
click at [1024, 285] on span at bounding box center [1032, 281] width 17 height 21
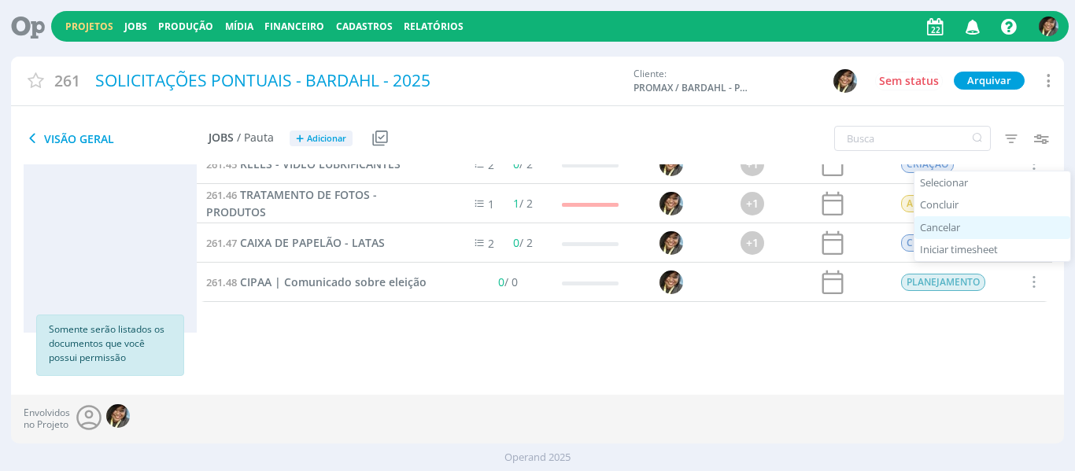
click at [937, 227] on div "Cancelar" at bounding box center [992, 227] width 156 height 23
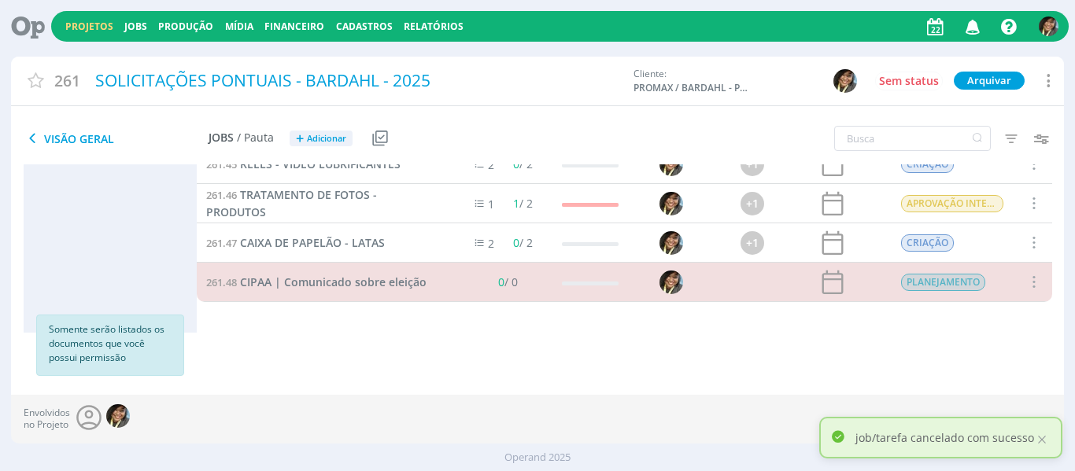
click at [967, 28] on icon "button" at bounding box center [973, 26] width 28 height 27
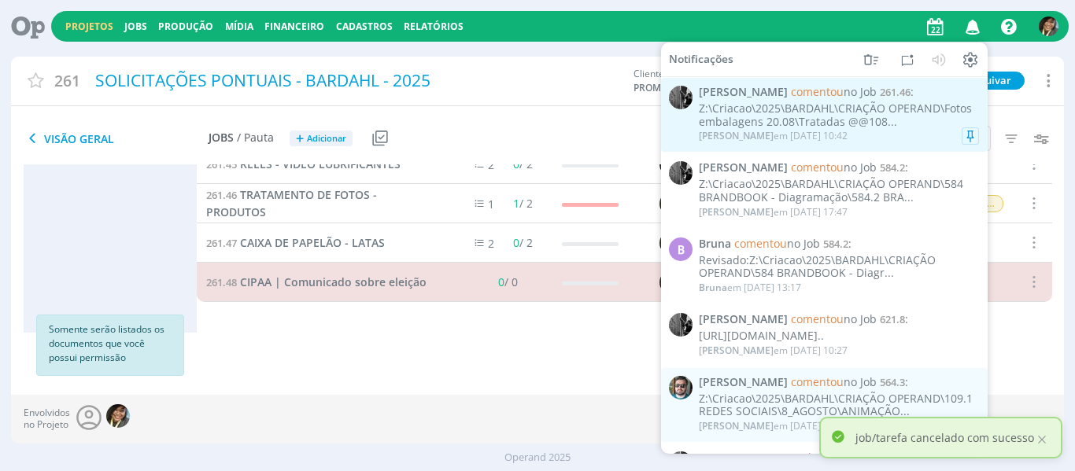
click at [851, 114] on div "Z:\Criacao\2025\BARDAHL\CRIAÇÃO OPERAND\Fotos embalagens 20.08\Tratadas @@108..." at bounding box center [839, 115] width 280 height 27
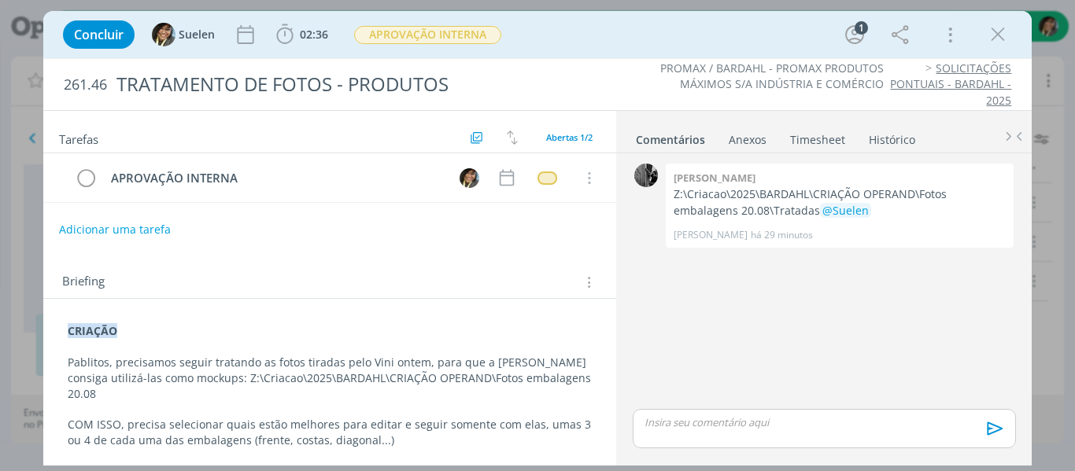
scroll to position [363, 0]
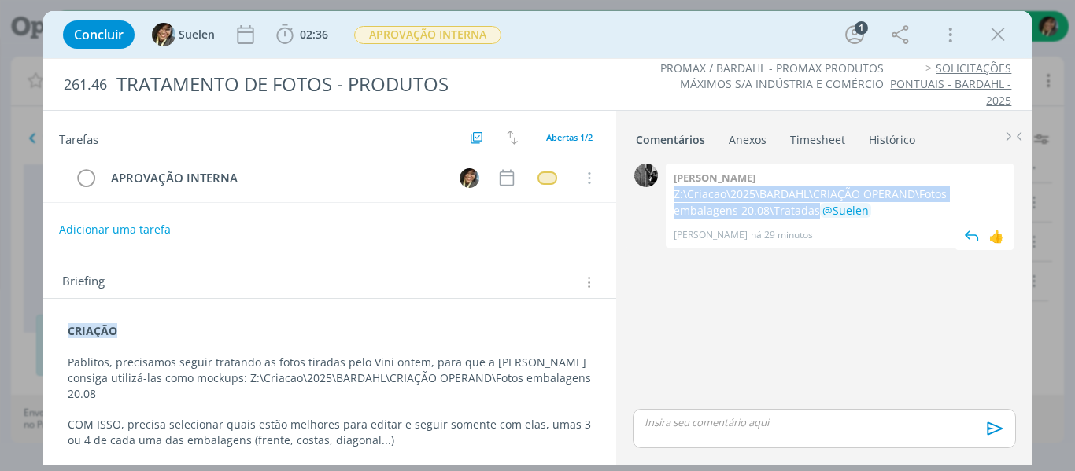
drag, startPoint x: 681, startPoint y: 195, endPoint x: 776, endPoint y: 215, distance: 97.2
click at [776, 215] on div "[PERSON_NAME]:\Criacao\2025\BARDAHL\CRIAÇÃO OPERAND\Fotos embalagens 20.08\Trat…" at bounding box center [840, 206] width 348 height 84
copy p "Z:\Criacao\2025\BARDAHL\CRIAÇÃO OPERAND\Fotos embalagens 20.08\Tratadas"
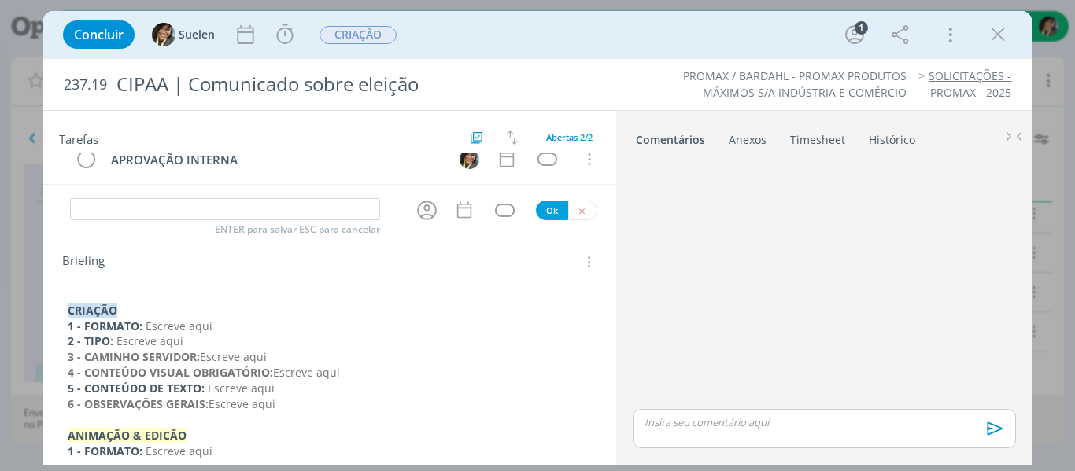
scroll to position [157, 0]
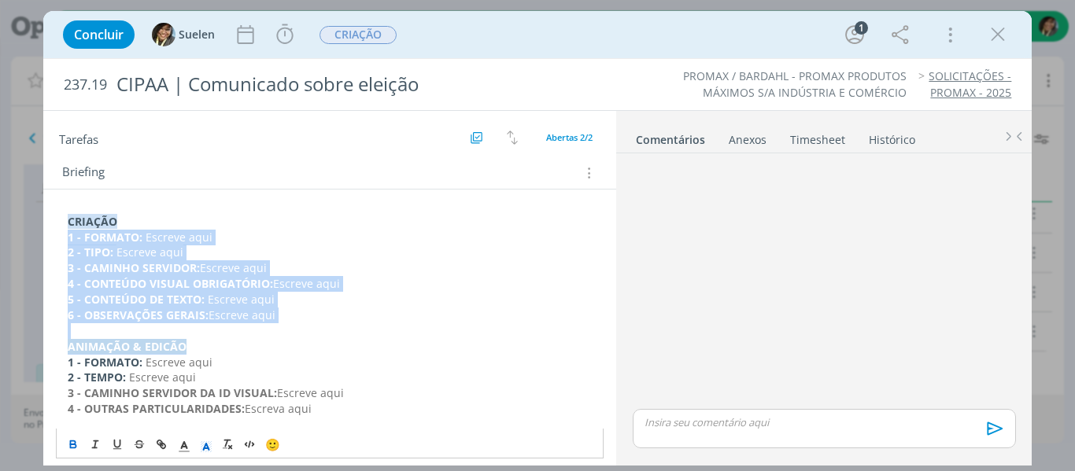
drag, startPoint x: 65, startPoint y: 237, endPoint x: 372, endPoint y: 340, distance: 323.7
click at [372, 340] on div "CRIAÇÃO 1 - FORMATO: Escreve aqui 2 - TIPO: Escreve aqui 3 - CAMINHO SERVIDOR: …" at bounding box center [330, 346] width 548 height 277
click at [360, 327] on p "dialog" at bounding box center [330, 331] width 525 height 16
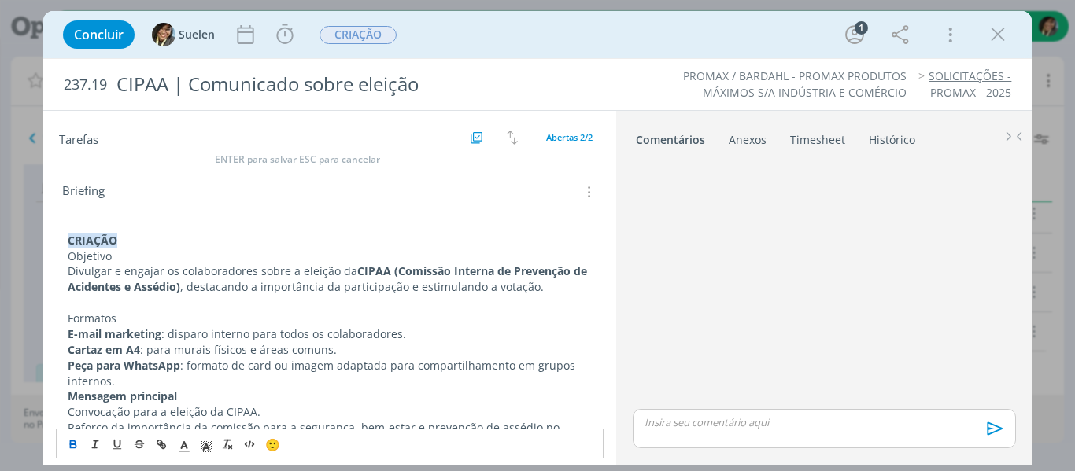
scroll to position [112, 0]
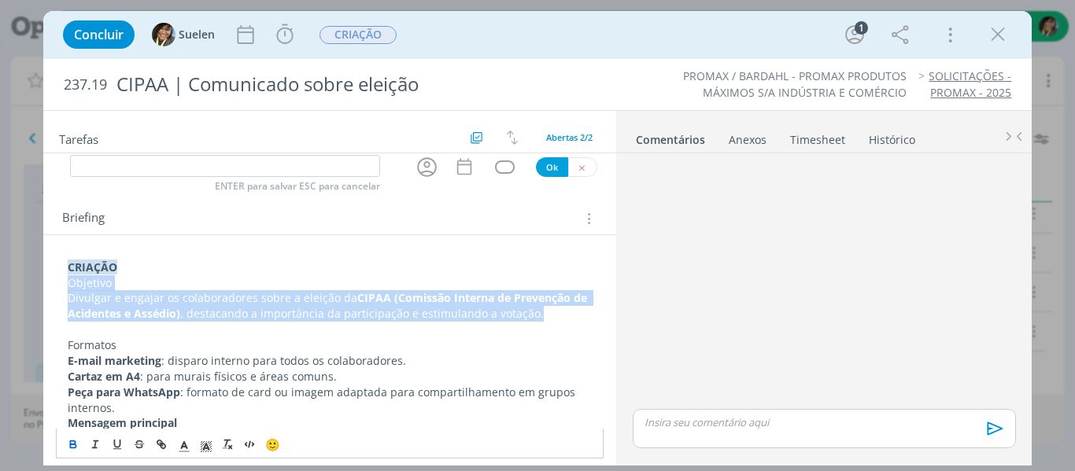
drag, startPoint x: 63, startPoint y: 282, endPoint x: 561, endPoint y: 321, distance: 499.6
click at [199, 282] on p "Objetivo" at bounding box center [330, 283] width 525 height 16
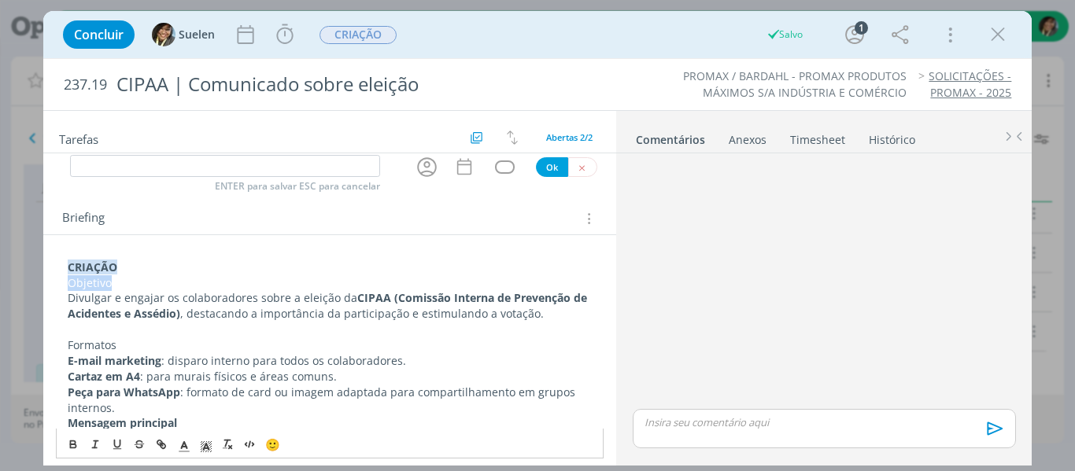
drag, startPoint x: 93, startPoint y: 285, endPoint x: 20, endPoint y: 287, distance: 73.2
click at [20, 287] on div "Concluir Suelen Iniciar Apontar Data * 22/08/2025 Horas * 00:00 Tarefa Selecion…" at bounding box center [537, 235] width 1075 height 471
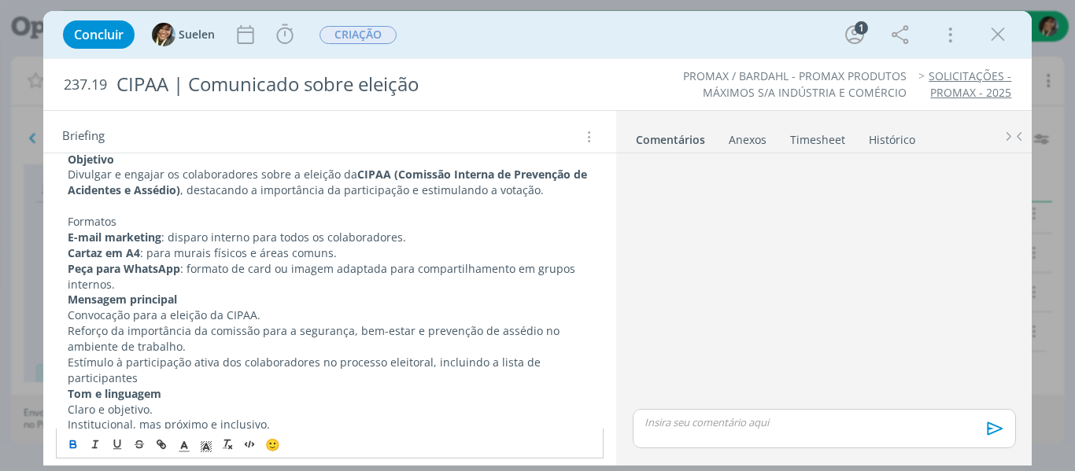
scroll to position [236, 0]
drag, startPoint x: 67, startPoint y: 219, endPoint x: 163, endPoint y: 222, distance: 96.0
click at [163, 222] on p "Formatos" at bounding box center [330, 221] width 525 height 16
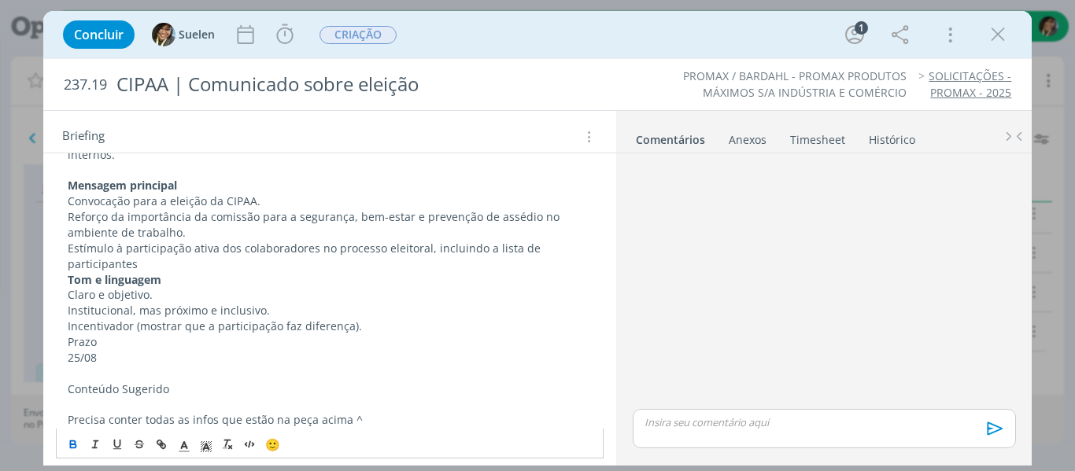
scroll to position [393, 0]
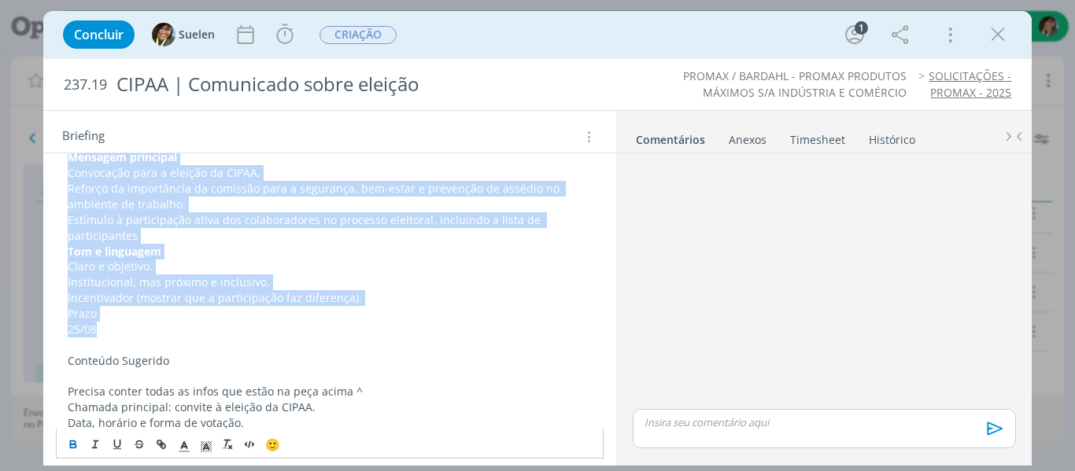
click at [173, 325] on p "25/08" at bounding box center [330, 330] width 525 height 16
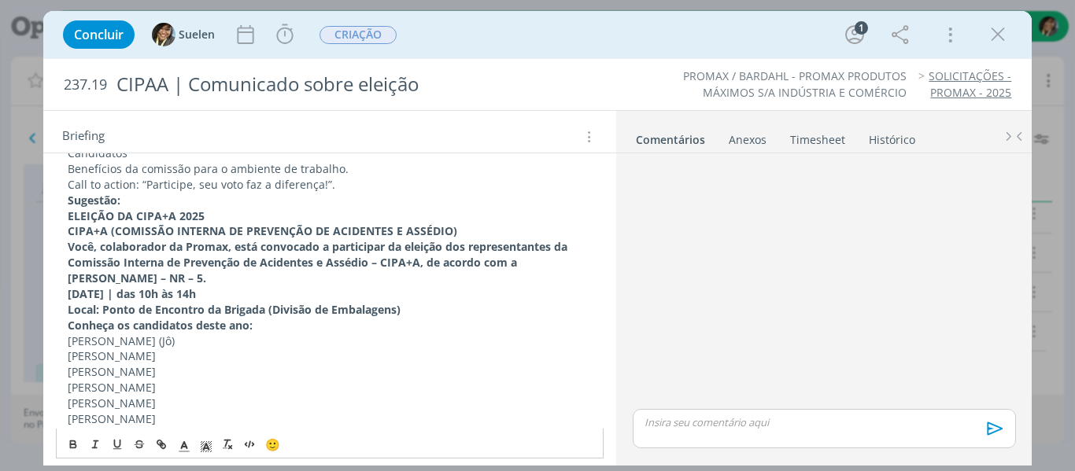
scroll to position [708, 0]
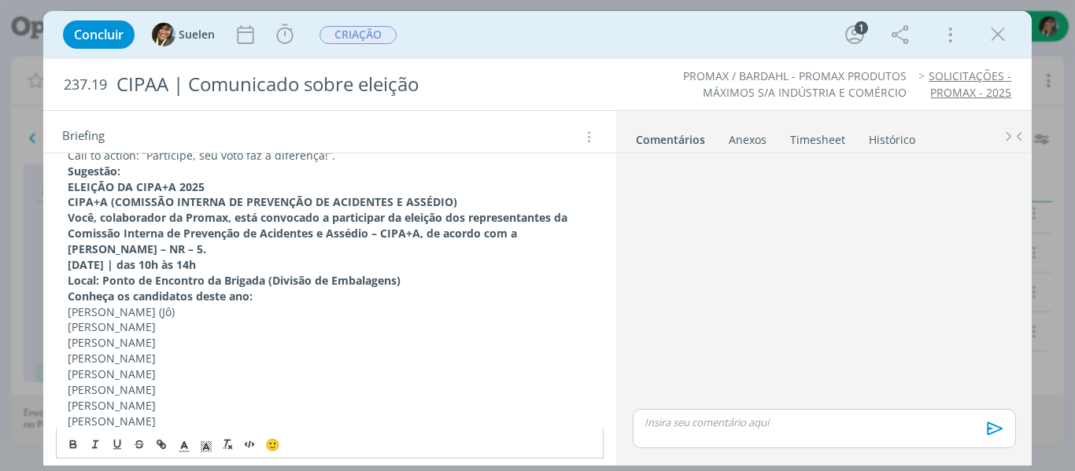
click at [62, 175] on div "CRIAÇÃO Objetivo Divulgar e engajar os colaboradores sobre a eleição da CIPAA (…" at bounding box center [330, 273] width 548 height 1230
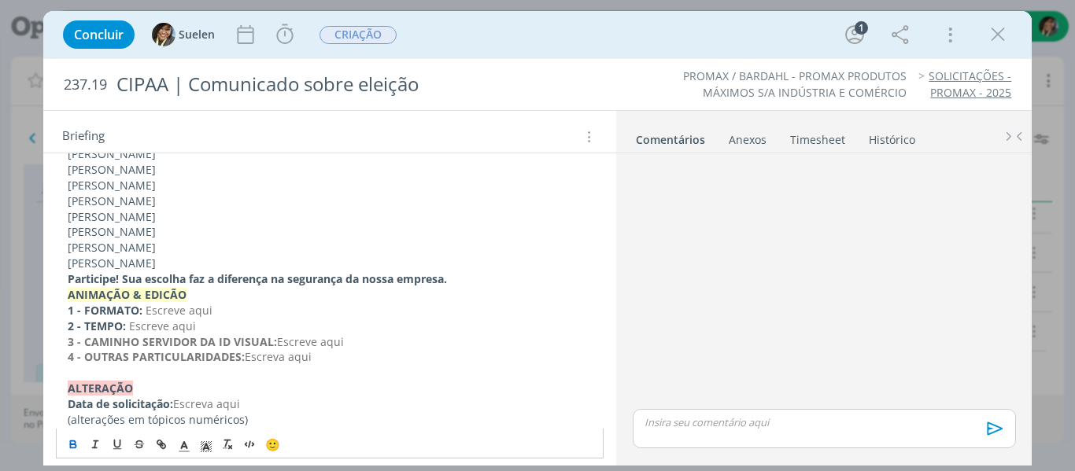
scroll to position [1190, 0]
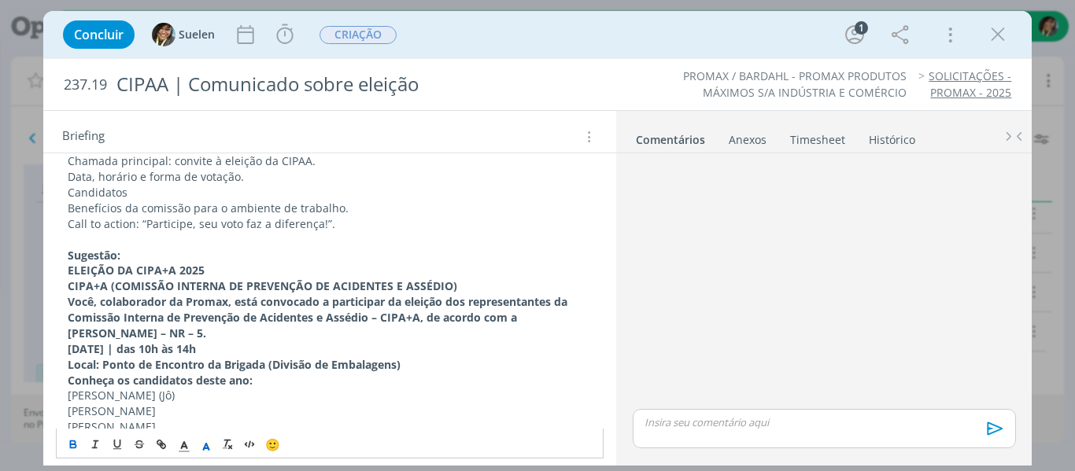
scroll to position [639, 0]
drag, startPoint x: 65, startPoint y: 253, endPoint x: 116, endPoint y: 256, distance: 50.4
click at [116, 256] on div "CRIAÇÃO Objetivo Divulgar e engajar os colaboradores sobre a eleição da CIPAA (…" at bounding box center [330, 358] width 548 height 1262
click at [233, 271] on p "ELEIÇÃO DA CIPA+A 2025" at bounding box center [330, 272] width 525 height 16
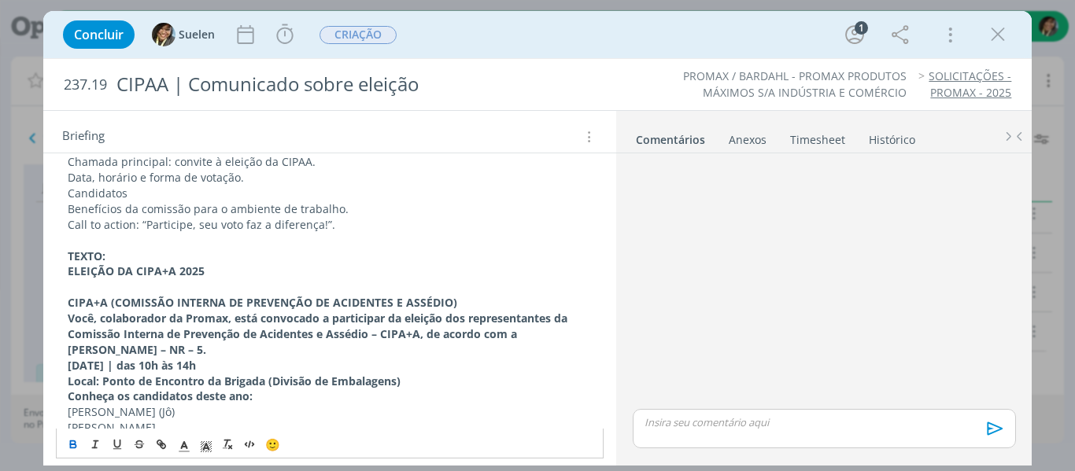
click at [475, 288] on p "﻿" at bounding box center [330, 287] width 525 height 16
click at [477, 299] on p "CIPA+A (COMISSÃO INTERNA DE PREVENÇÃO DE ACIDENTES E ASSÉDIO)" at bounding box center [330, 303] width 525 height 16
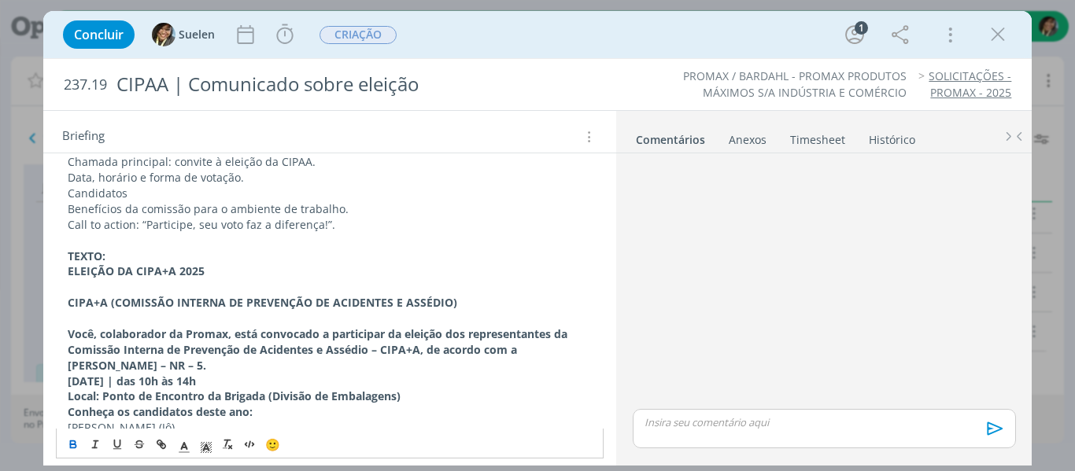
click at [231, 365] on p "Você, colaborador da Promax, está convocado a participar da eleição dos represe…" at bounding box center [330, 349] width 525 height 47
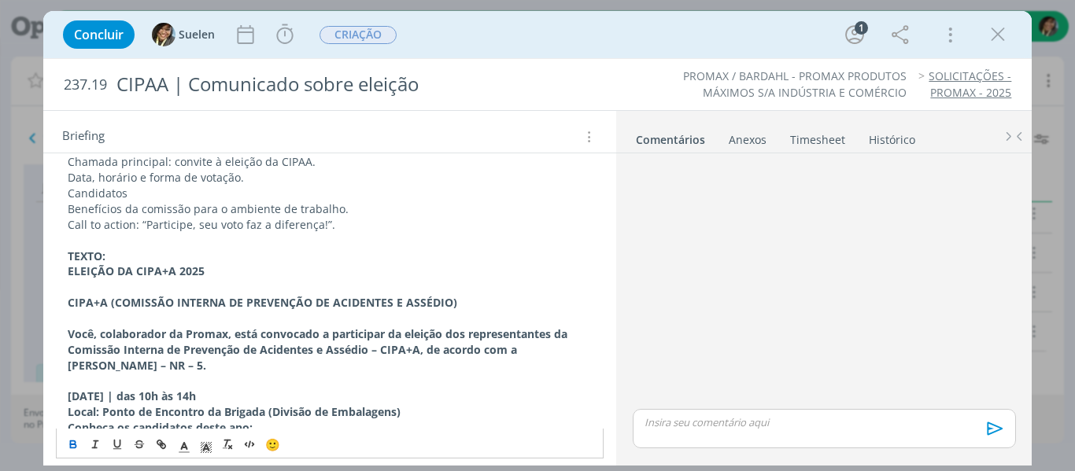
scroll to position [718, 0]
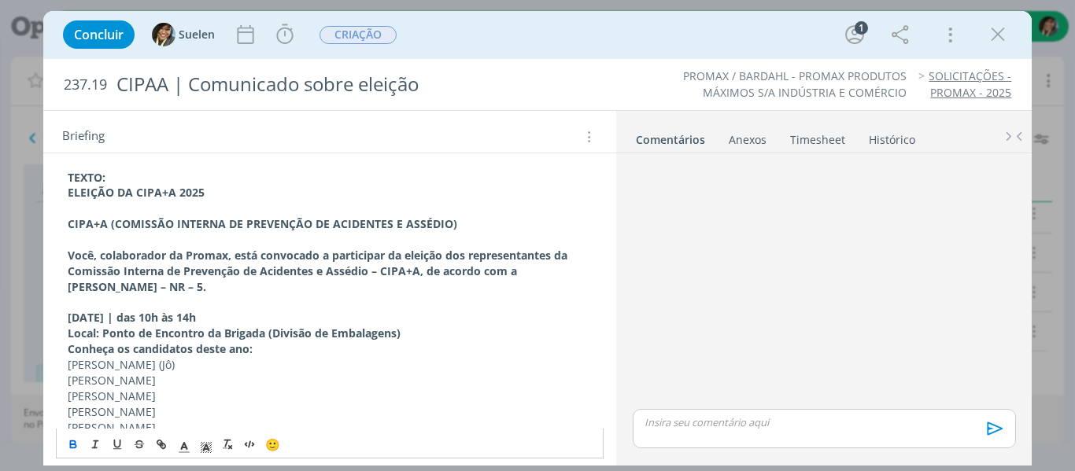
click at [69, 329] on strong "Local: Ponto de Encontro da Brigada (Divisão de Embalagens)" at bounding box center [234, 333] width 333 height 15
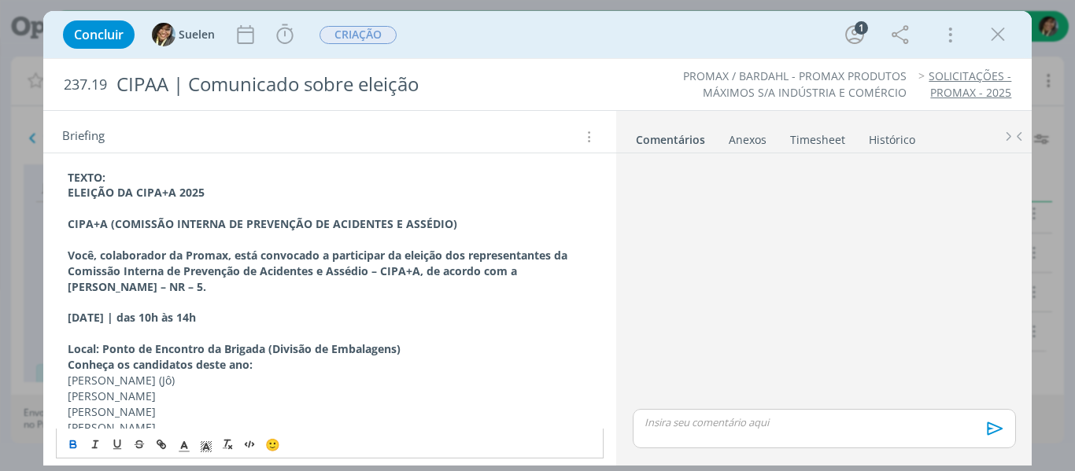
click at [68, 359] on strong "Conheça os candidatos deste ano:" at bounding box center [160, 364] width 185 height 15
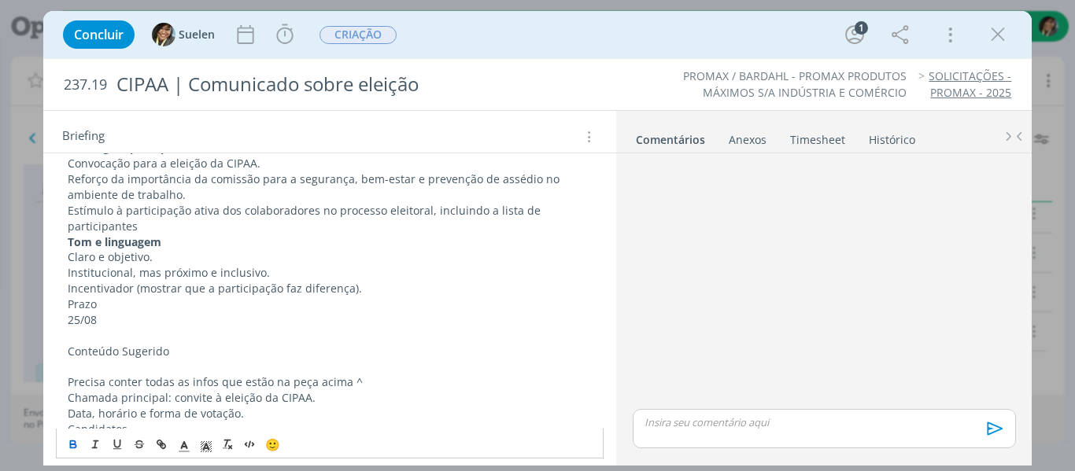
scroll to position [324, 0]
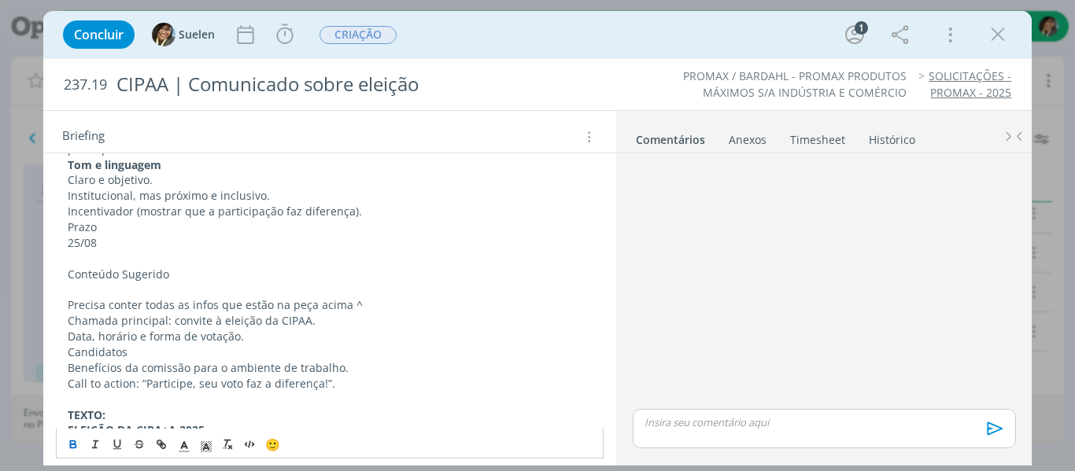
scroll to position [481, 0]
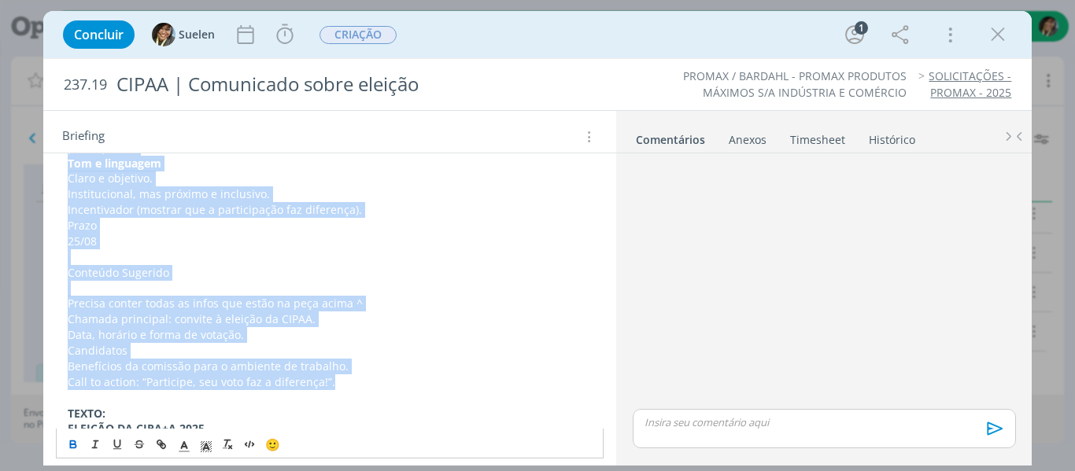
click at [347, 383] on p "Call to action: “Participe, seu voto faz a diferença!”." at bounding box center [330, 382] width 525 height 16
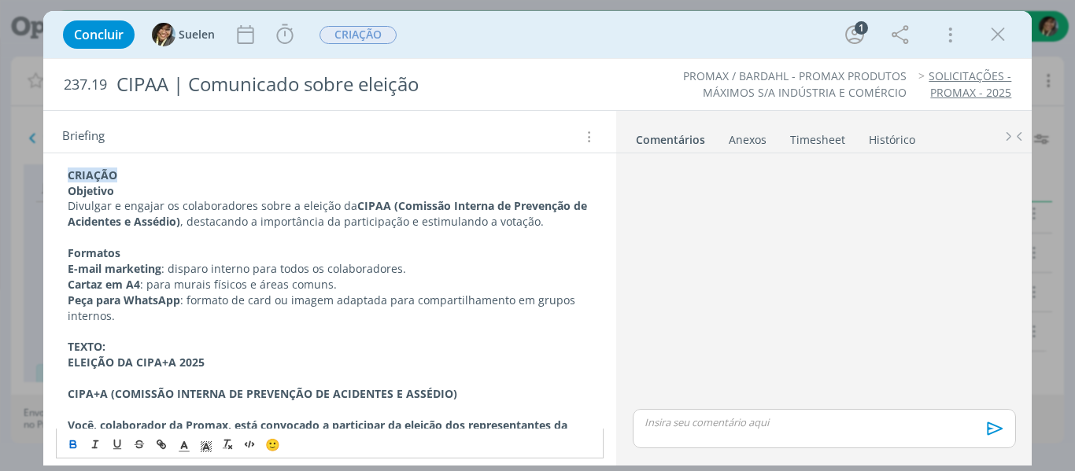
scroll to position [167, 0]
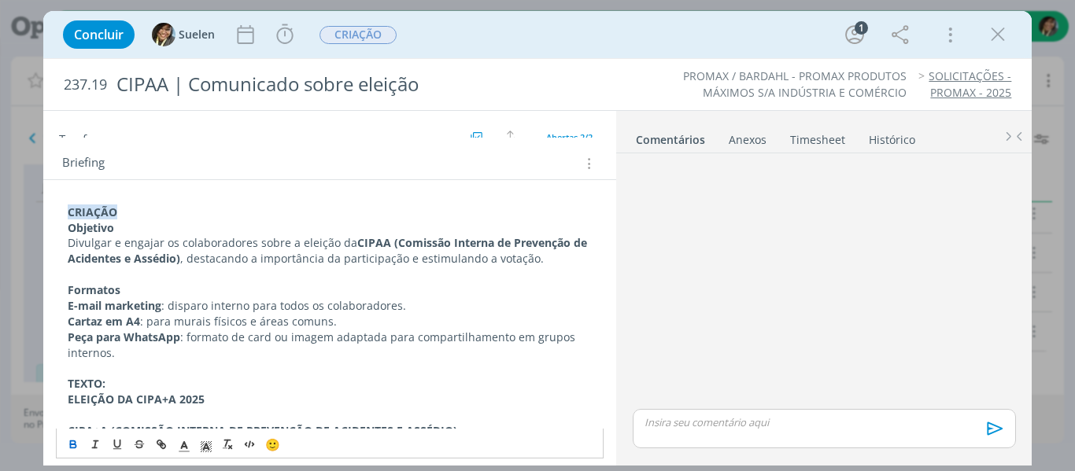
click at [425, 295] on p "Formatos" at bounding box center [330, 290] width 525 height 16
click at [419, 308] on p "E-mail marketing : disparo interno para todos os colaboradores." at bounding box center [330, 306] width 525 height 16
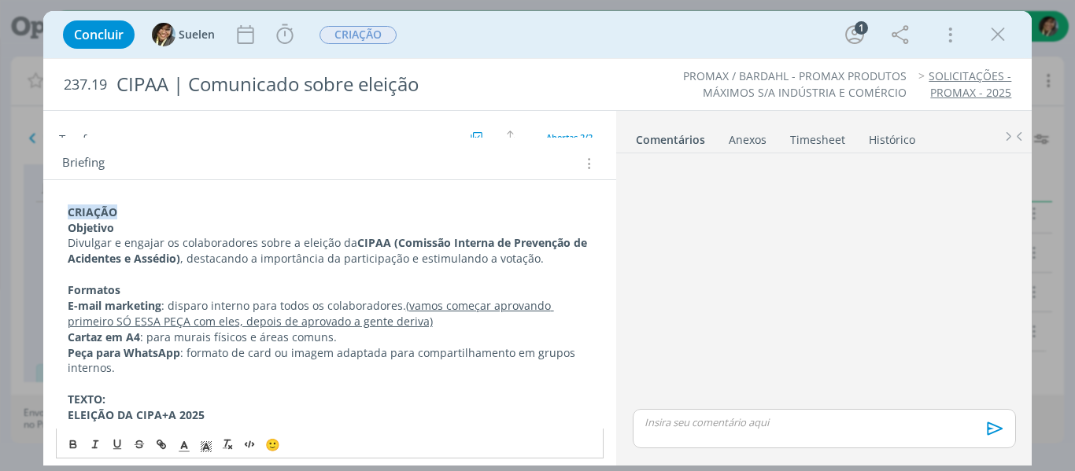
click at [429, 333] on p "Cartaz em A4 : para murais físicos e áreas comuns." at bounding box center [330, 338] width 525 height 16
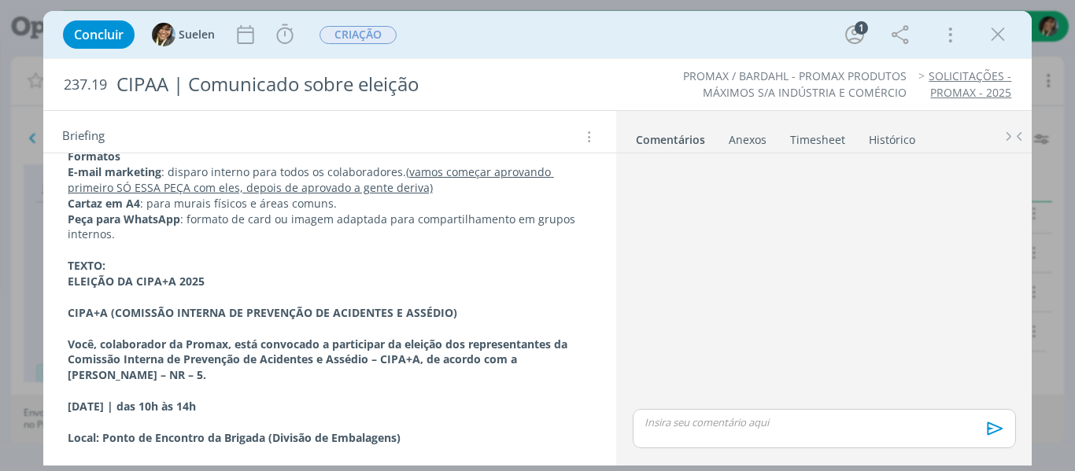
scroll to position [157, 0]
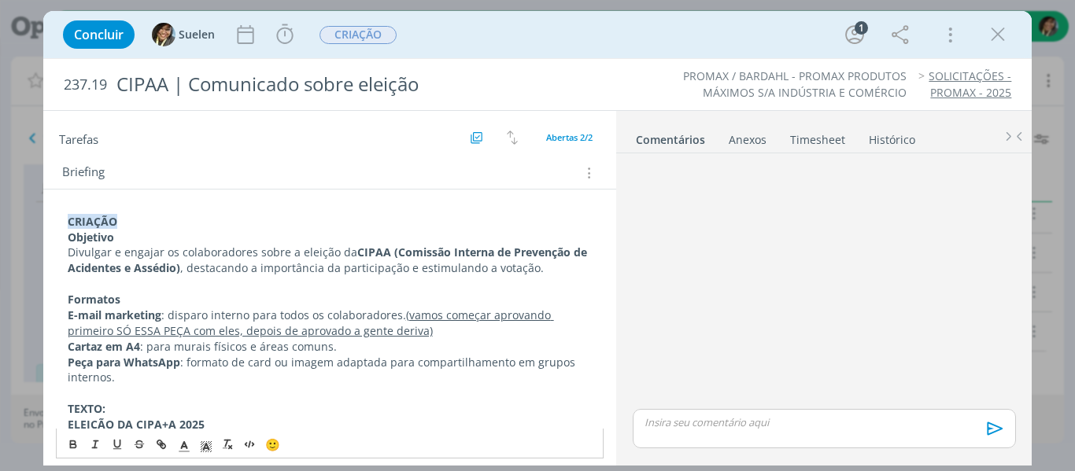
click at [136, 379] on p "Peça para WhatsApp : formato de card ou imagem adaptada para compartilhamento e…" at bounding box center [330, 370] width 525 height 31
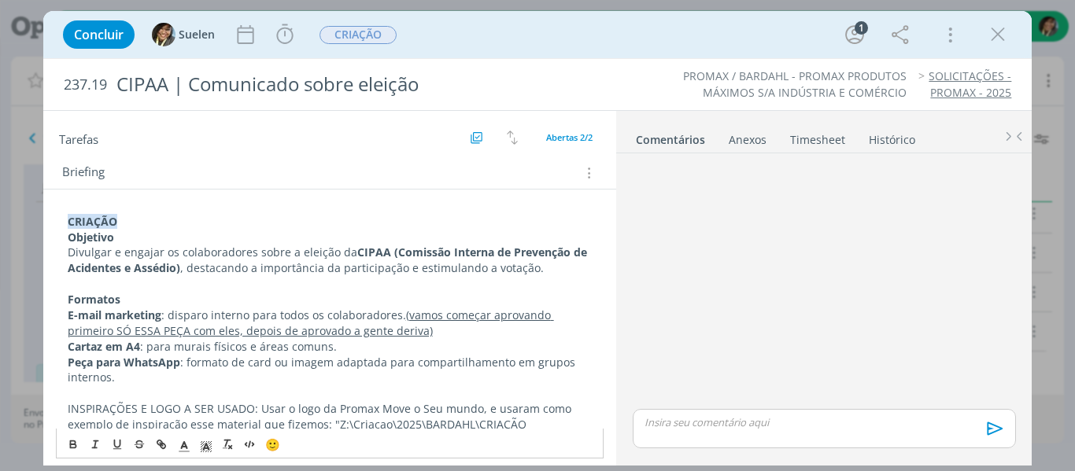
scroll to position [305, 0]
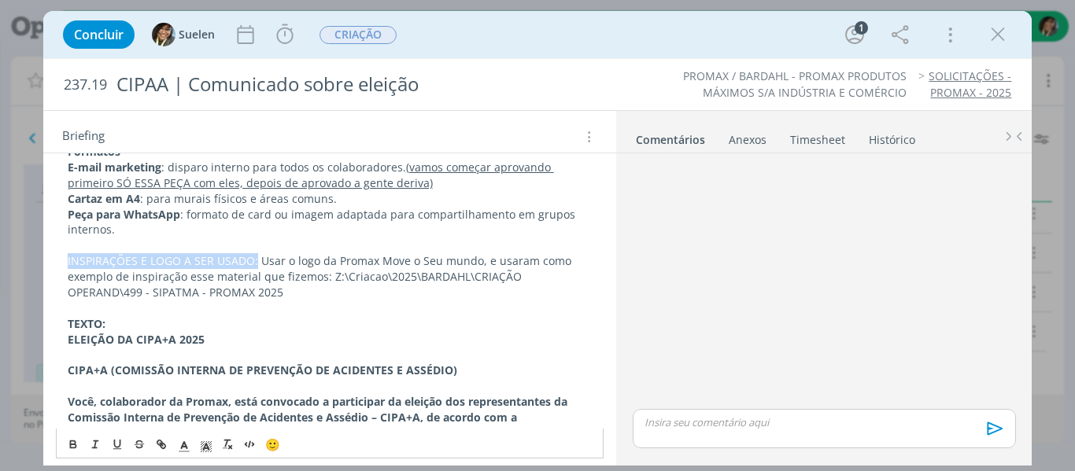
drag, startPoint x: 254, startPoint y: 257, endPoint x: 50, endPoint y: 264, distance: 203.9
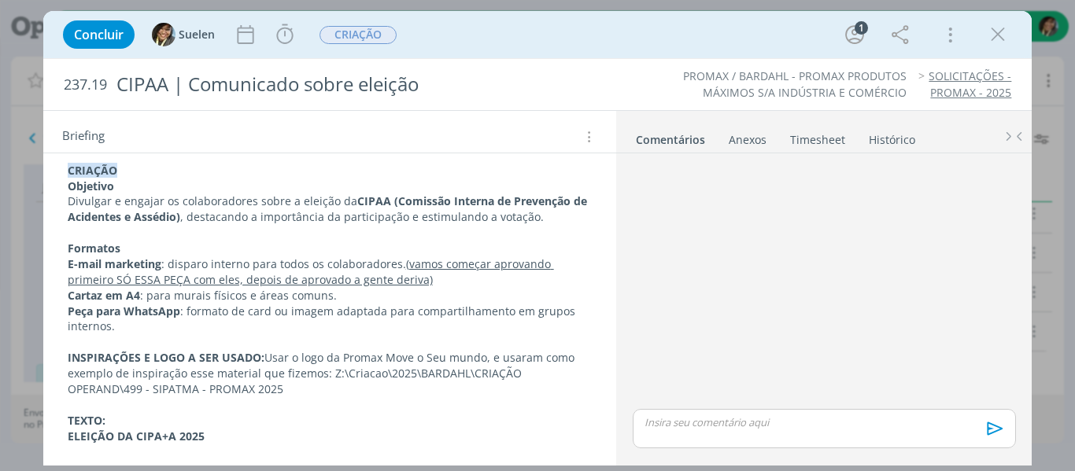
scroll to position [236, 0]
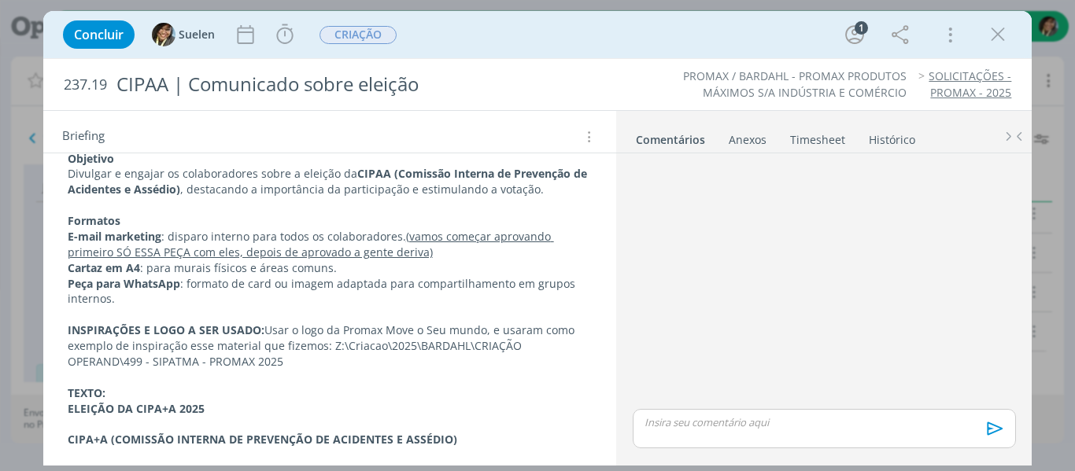
click at [331, 356] on p "INSPIRAÇÕES E LOGO A SER USADO: Usar o logo da Promax Move o Seu mundo, e usara…" at bounding box center [330, 346] width 525 height 47
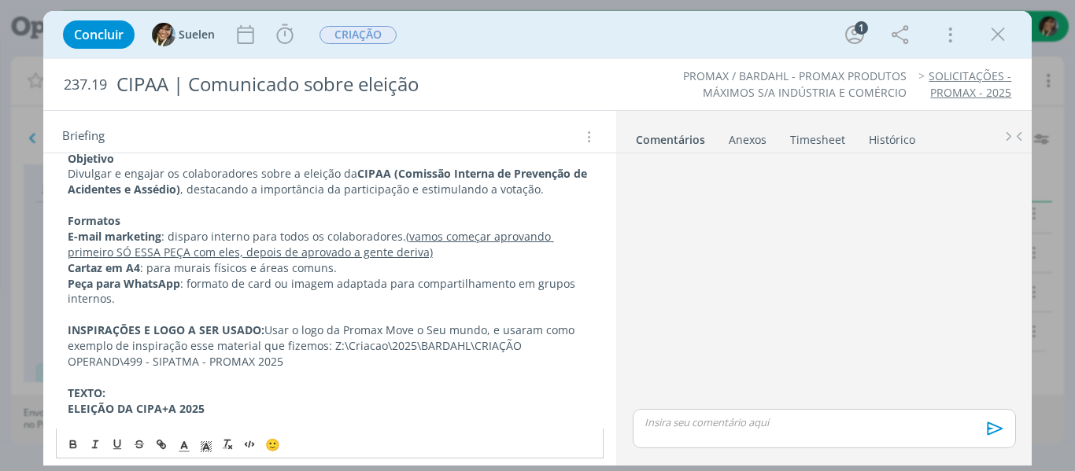
drag, startPoint x: 322, startPoint y: 371, endPoint x: 331, endPoint y: 366, distance: 10.6
click at [323, 371] on p "dialog" at bounding box center [330, 378] width 525 height 16
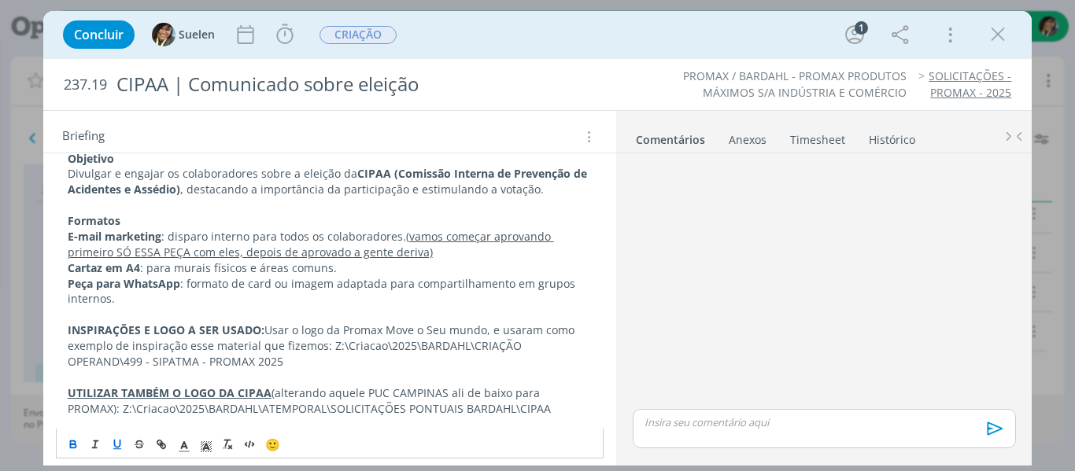
click at [356, 387] on p "UTILIZAR TAMBÉM O LOGO DA CIPAA (alterando aquele PUC CAMPINAS ali de baixo par…" at bounding box center [330, 401] width 525 height 31
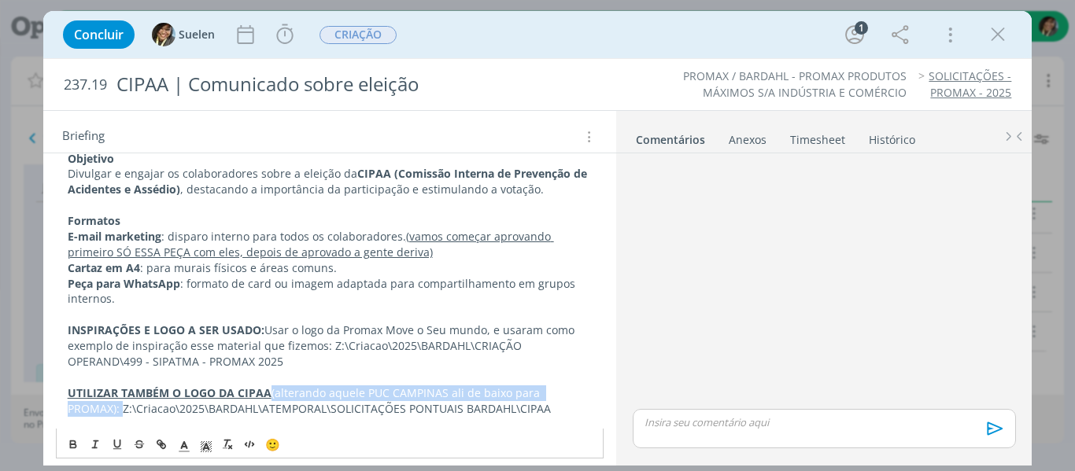
drag, startPoint x: 271, startPoint y: 397, endPoint x: 98, endPoint y: 402, distance: 172.4
click at [98, 402] on p "UTILIZAR TAMBÉM O LOGO DA CIPAA (alterando aquele PUC CAMPINAS ali de baixo par…" at bounding box center [330, 401] width 525 height 31
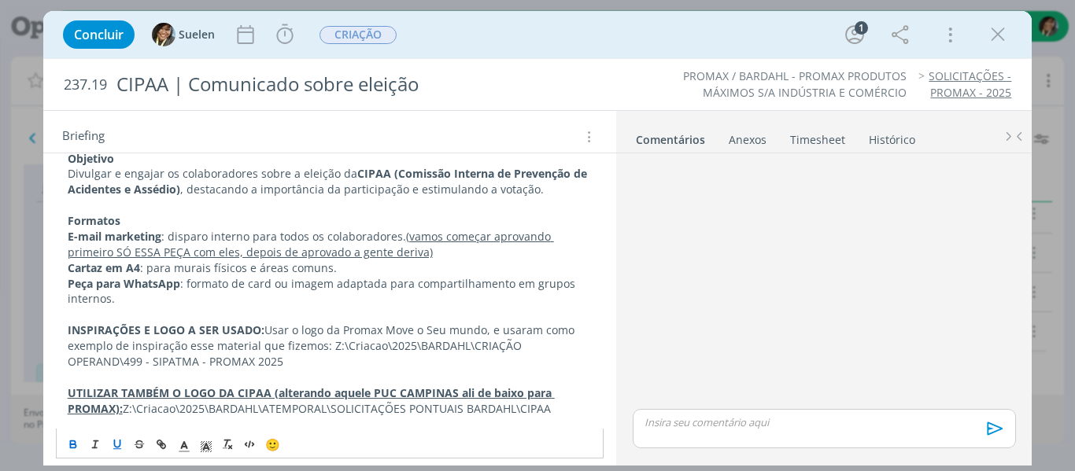
click at [239, 301] on p "Peça para WhatsApp : formato de card ou imagem adaptada para compartilhamento e…" at bounding box center [330, 291] width 525 height 31
click at [357, 284] on p "Peça para WhatsApp : formato de card ou imagem adaptada para compartilhamento e…" at bounding box center [330, 291] width 525 height 31
click at [997, 31] on icon "dialog" at bounding box center [998, 35] width 24 height 24
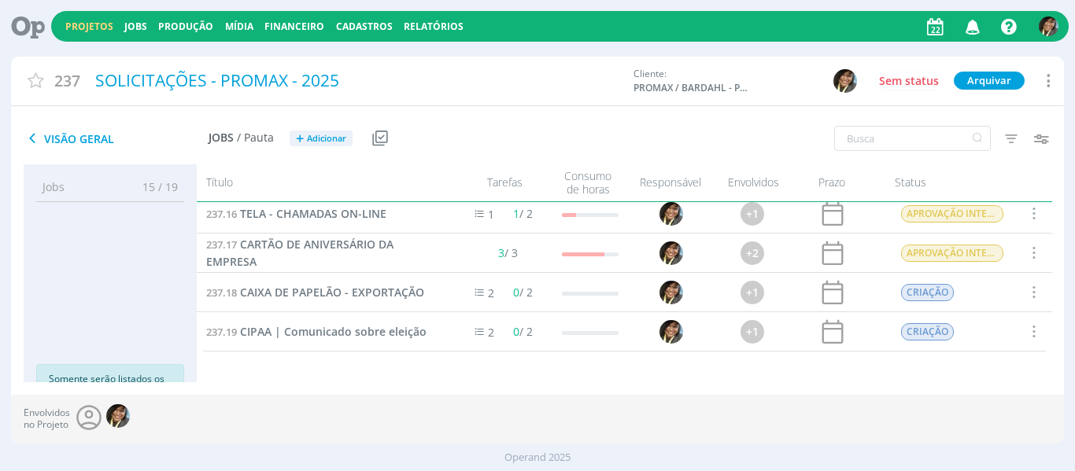
scroll to position [50, 0]
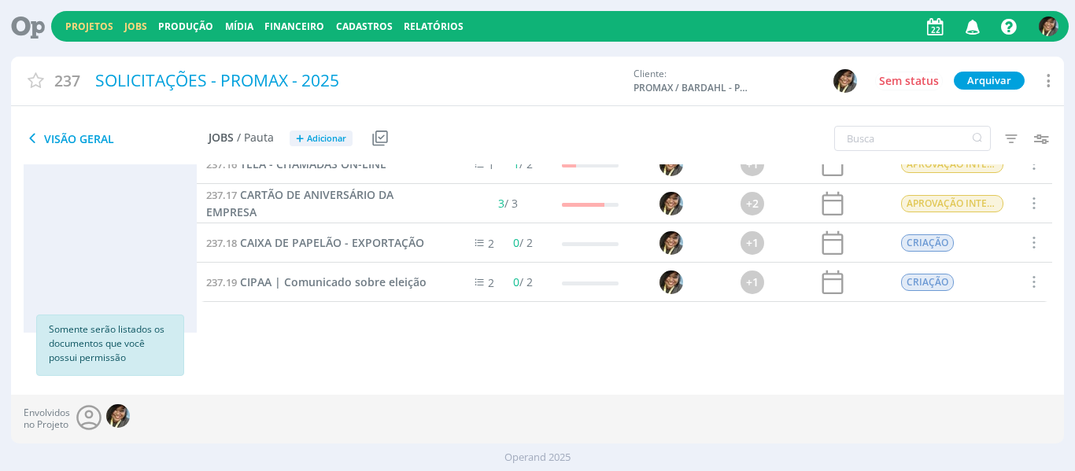
click at [130, 26] on link "Jobs" at bounding box center [135, 26] width 23 height 13
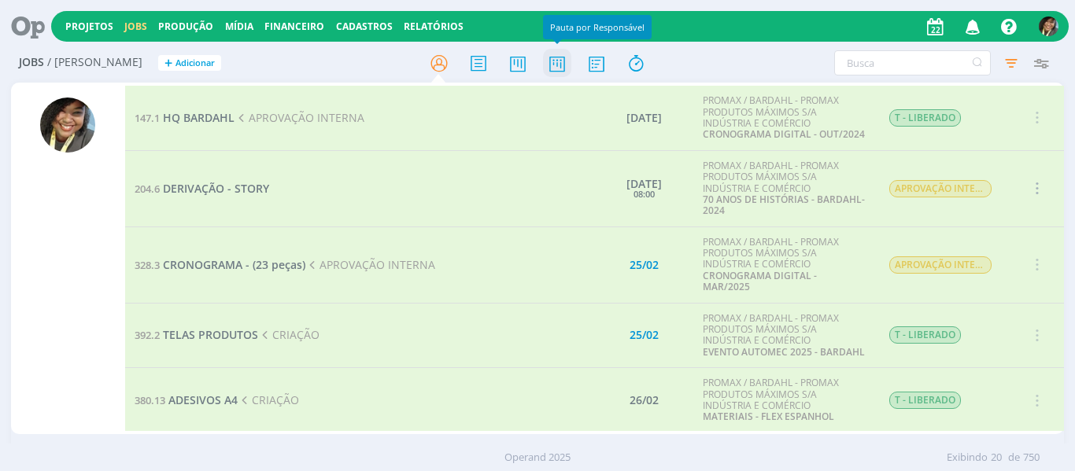
click at [559, 65] on icon at bounding box center [557, 63] width 28 height 31
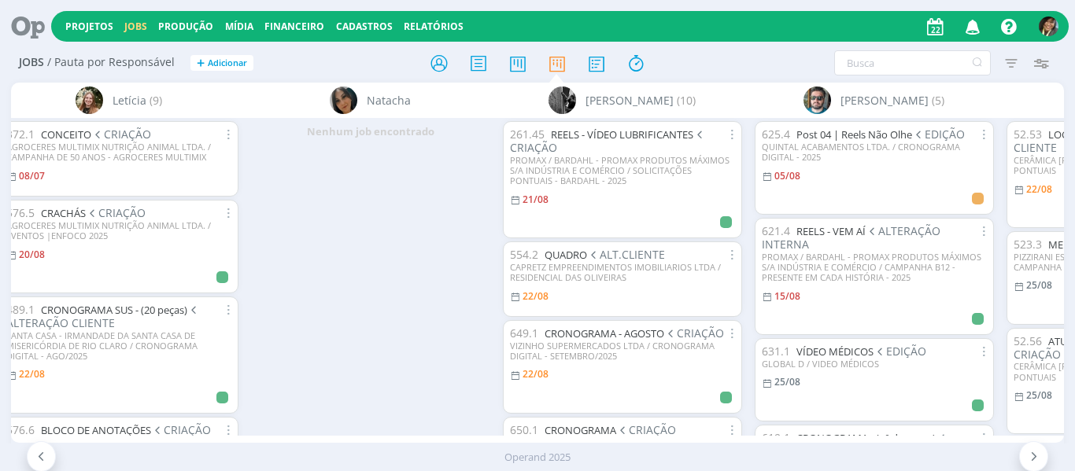
scroll to position [0, 2039]
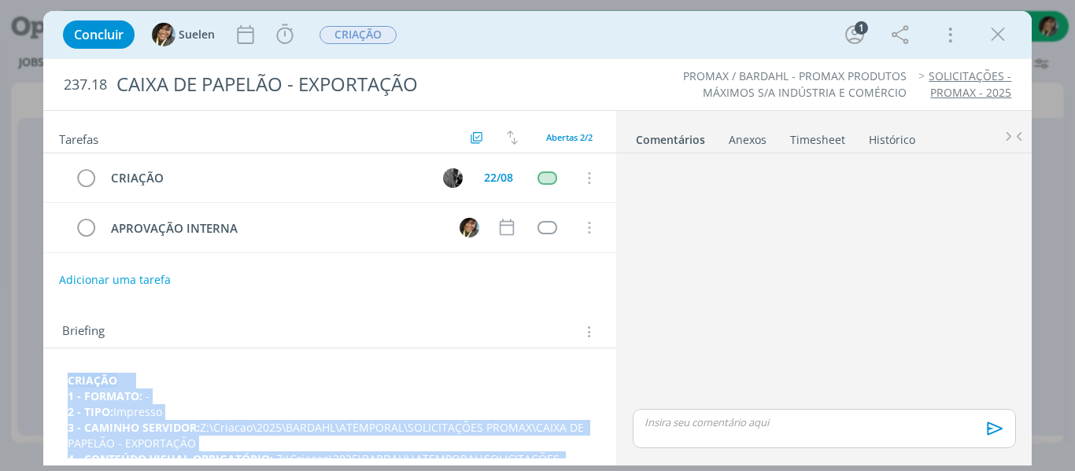
scroll to position [157, 0]
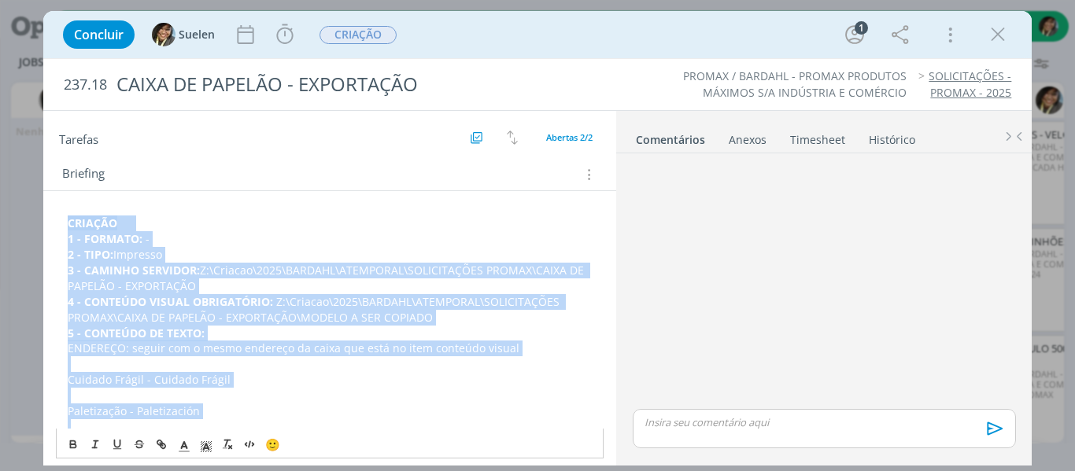
click at [223, 396] on p "dialog" at bounding box center [330, 396] width 525 height 16
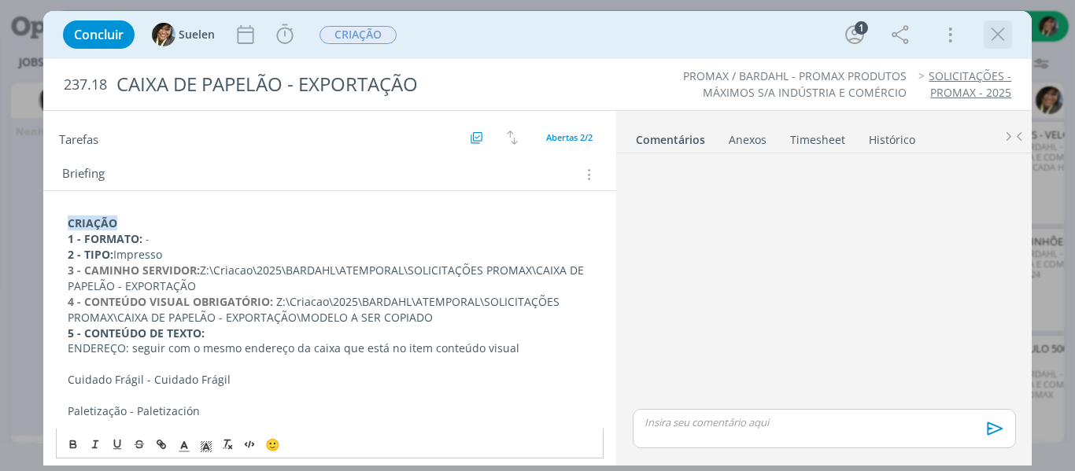
click at [1006, 28] on icon "dialog" at bounding box center [998, 35] width 24 height 24
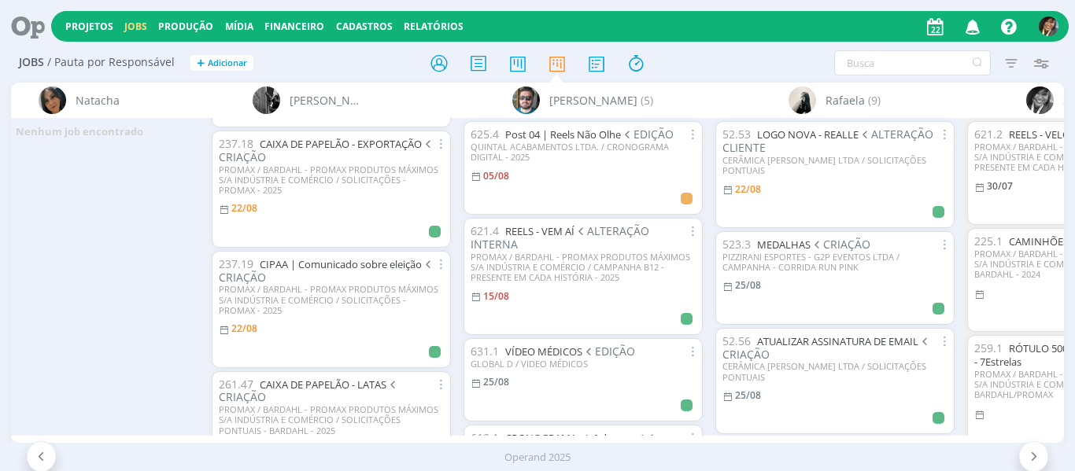
scroll to position [485, 0]
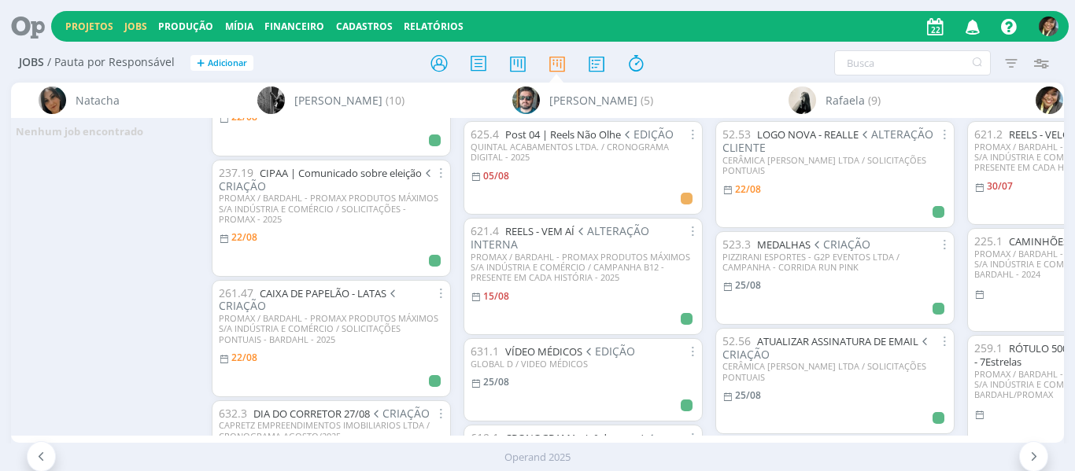
click at [84, 28] on link "Projetos" at bounding box center [89, 26] width 48 height 13
